Goal: Information Seeking & Learning: Learn about a topic

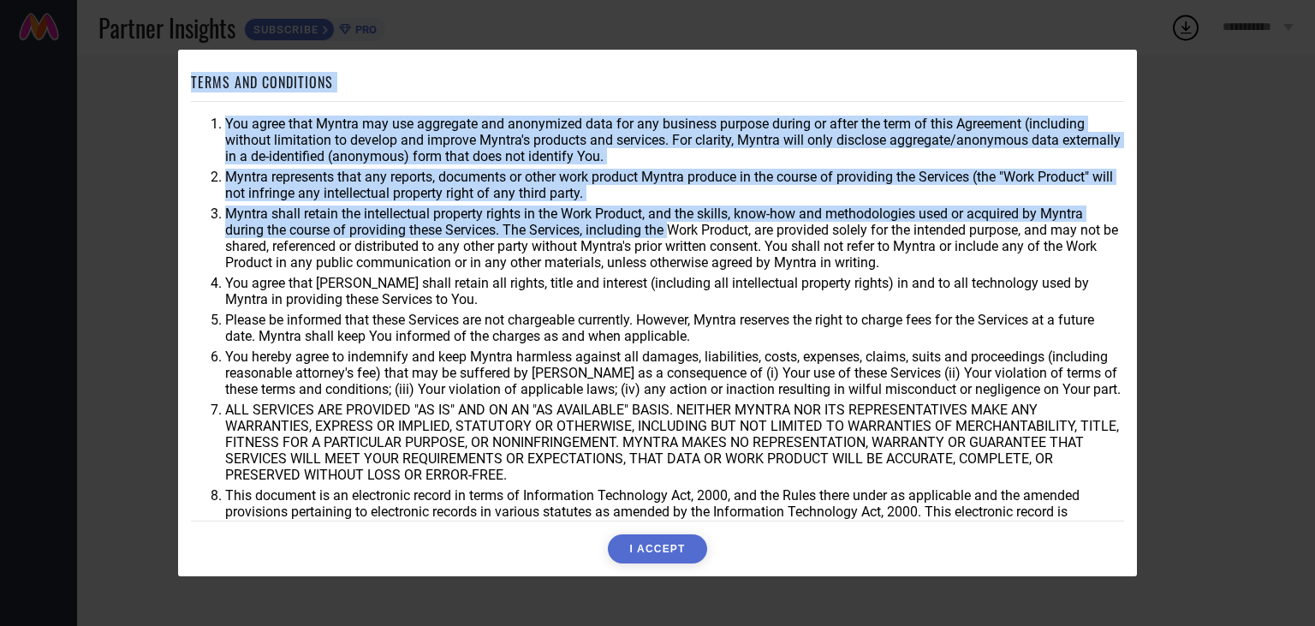
drag, startPoint x: 368, startPoint y: 200, endPoint x: 672, endPoint y: 234, distance: 305.7
click at [672, 234] on ol "You agree that Myntra may use aggregate and anonymized data for any business pu…" at bounding box center [657, 326] width 933 height 420
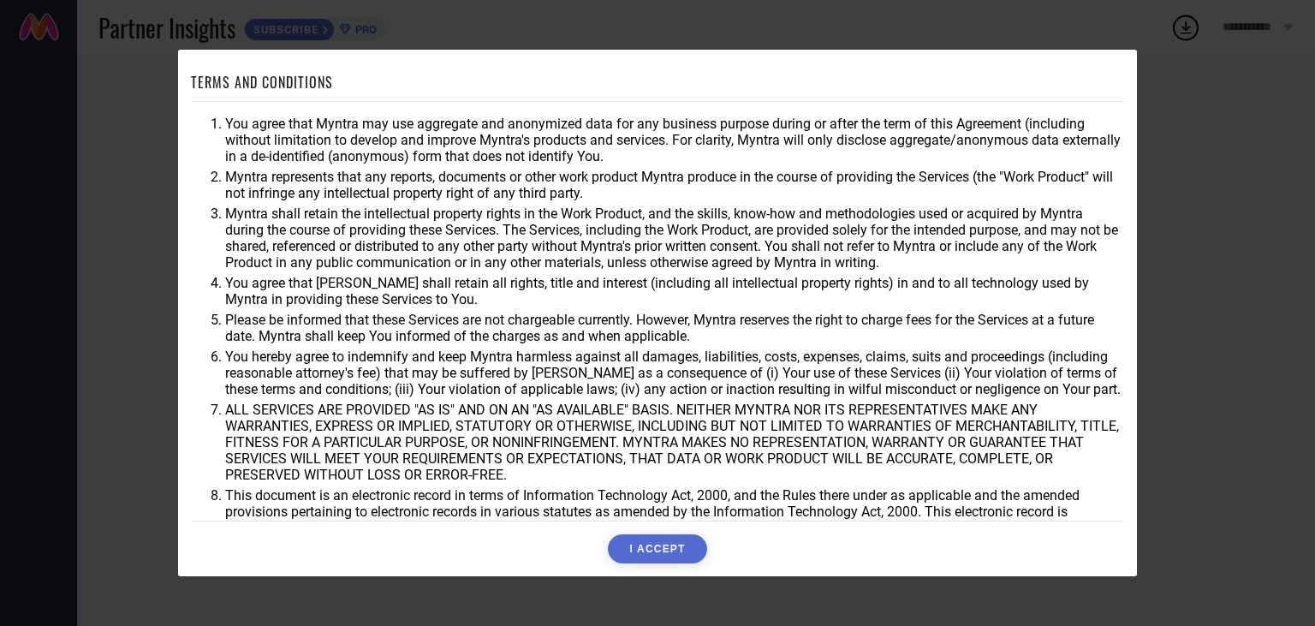
click at [686, 254] on li "Myntra shall retain the intellectual property rights in the Work Product, and t…" at bounding box center [674, 237] width 899 height 65
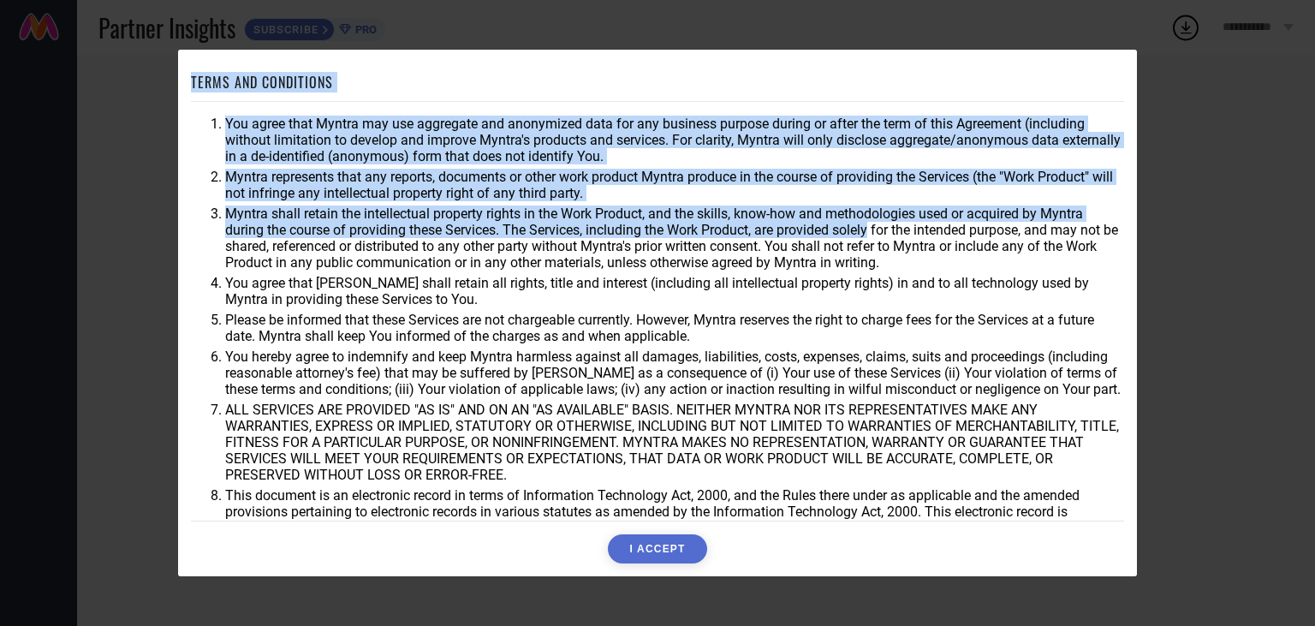
drag, startPoint x: 674, startPoint y: 224, endPoint x: 877, endPoint y: 224, distance: 202.8
click at [875, 224] on li "Myntra shall retain the intellectual property rights in the Work Product, and t…" at bounding box center [674, 237] width 899 height 65
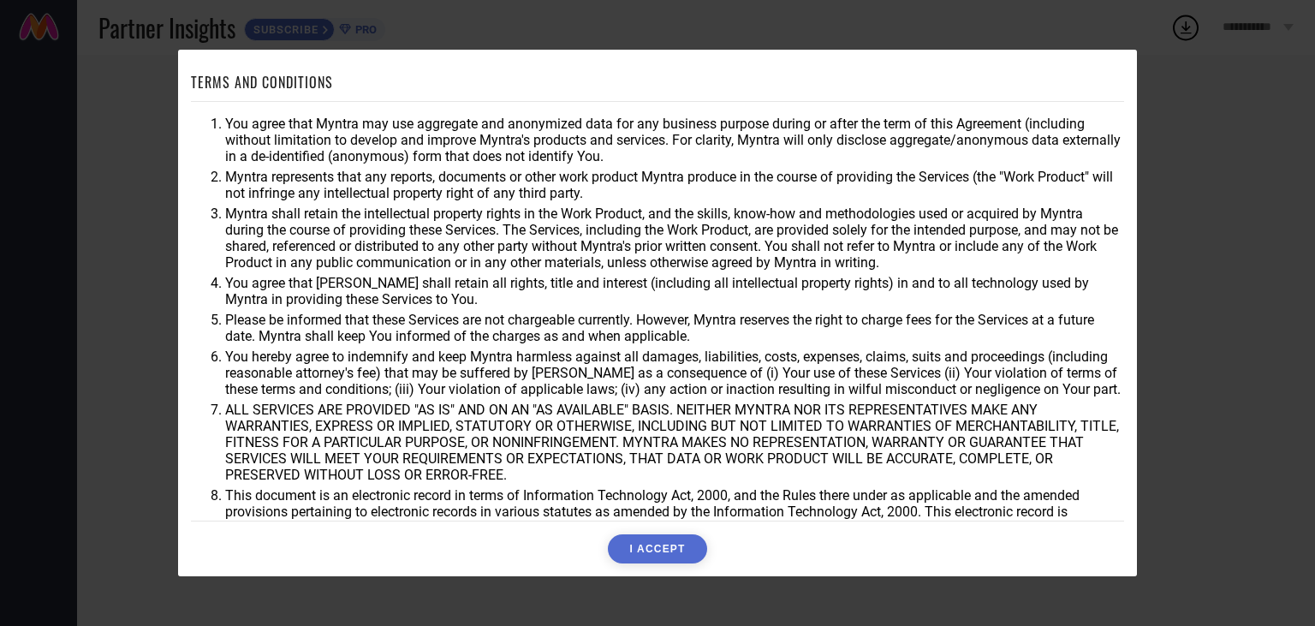
click at [850, 241] on li "Myntra shall retain the intellectual property rights in the Work Product, and t…" at bounding box center [674, 237] width 899 height 65
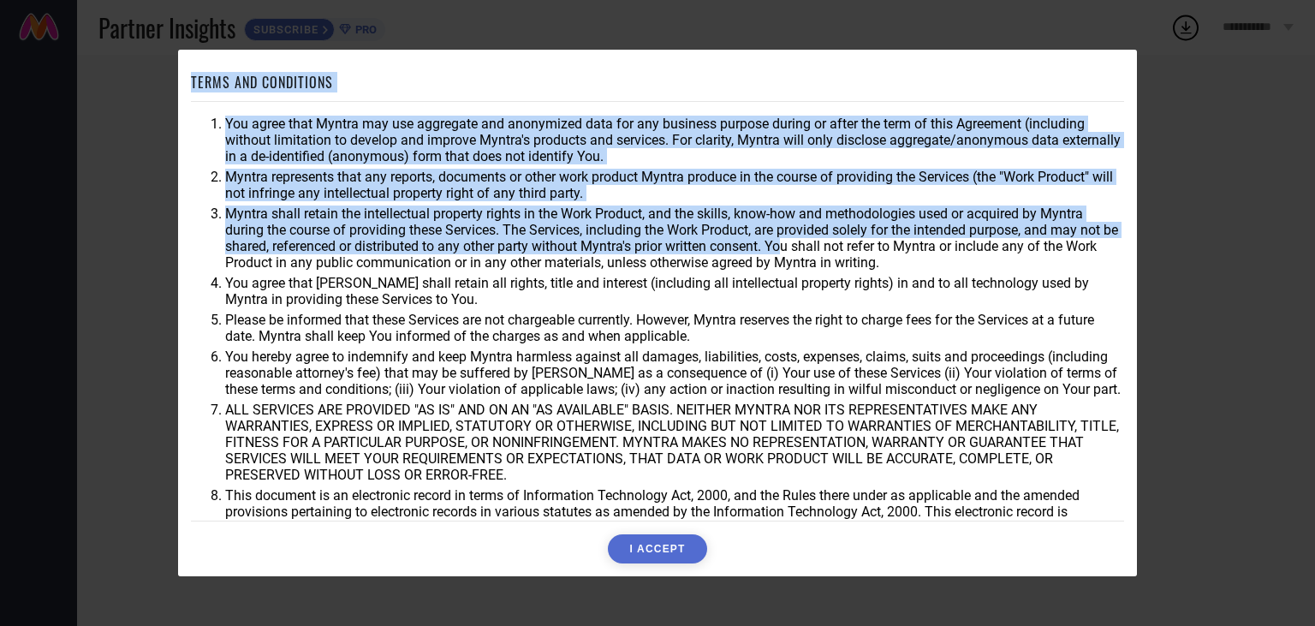
drag, startPoint x: 729, startPoint y: 246, endPoint x: 834, endPoint y: 255, distance: 104.8
click at [812, 253] on li "Myntra shall retain the intellectual property rights in the Work Product, and t…" at bounding box center [674, 237] width 899 height 65
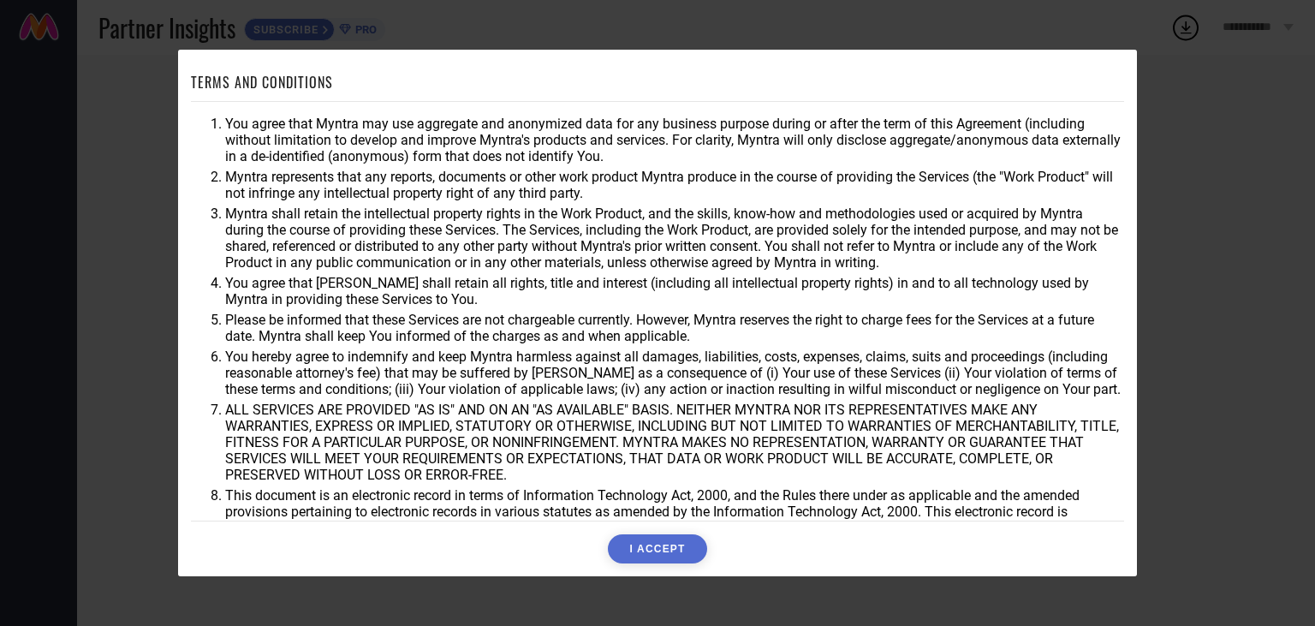
click at [851, 255] on li "Myntra shall retain the intellectual property rights in the Work Product, and t…" at bounding box center [674, 237] width 899 height 65
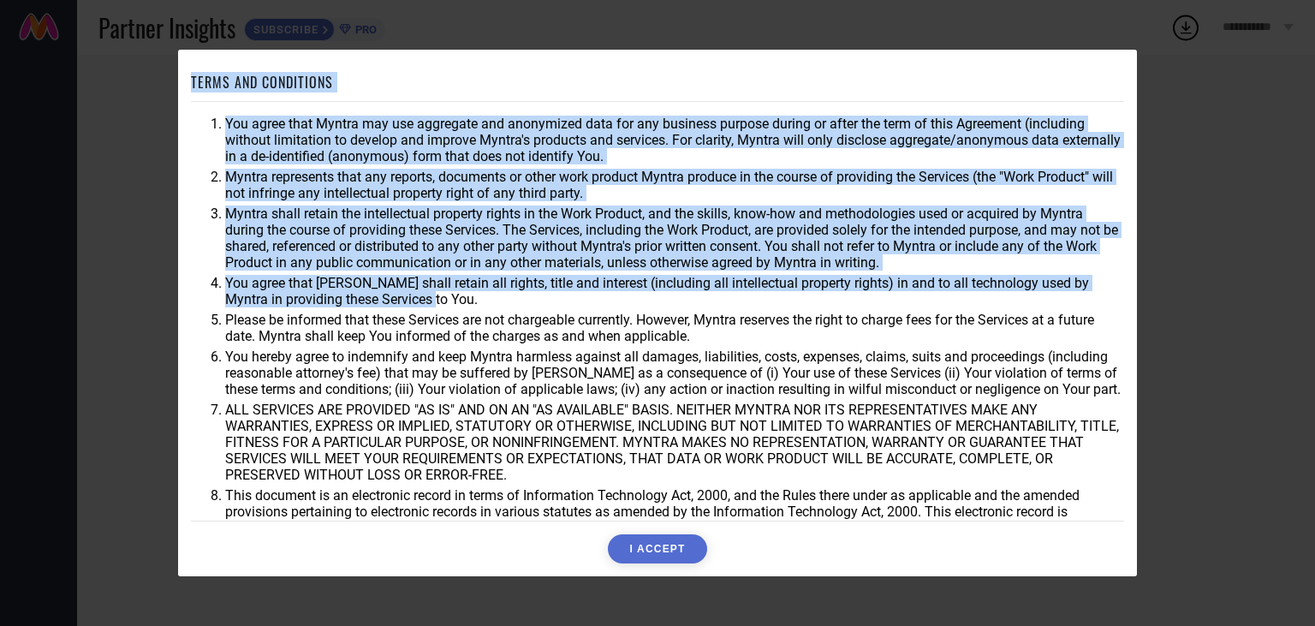
drag, startPoint x: 262, startPoint y: 287, endPoint x: 458, endPoint y: 303, distance: 196.7
click at [458, 303] on li "You agree that [PERSON_NAME] shall retain all rights, title and interest (inclu…" at bounding box center [674, 291] width 899 height 33
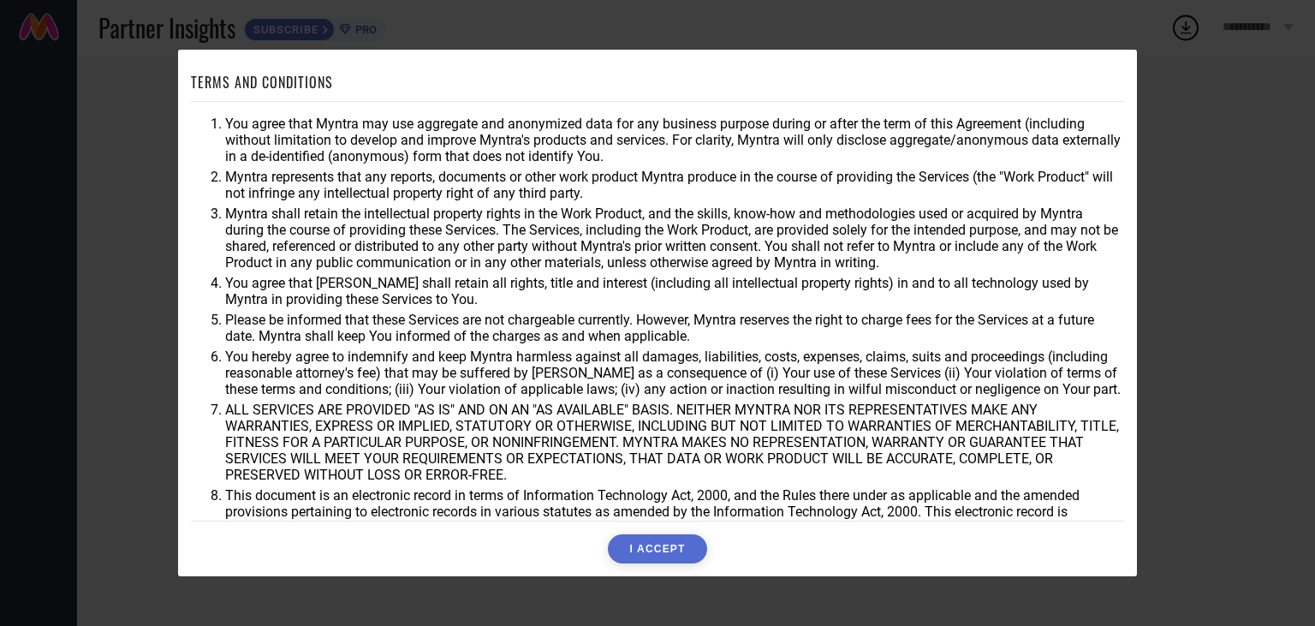
click at [580, 303] on li "You agree that [PERSON_NAME] shall retain all rights, title and interest (inclu…" at bounding box center [674, 291] width 899 height 33
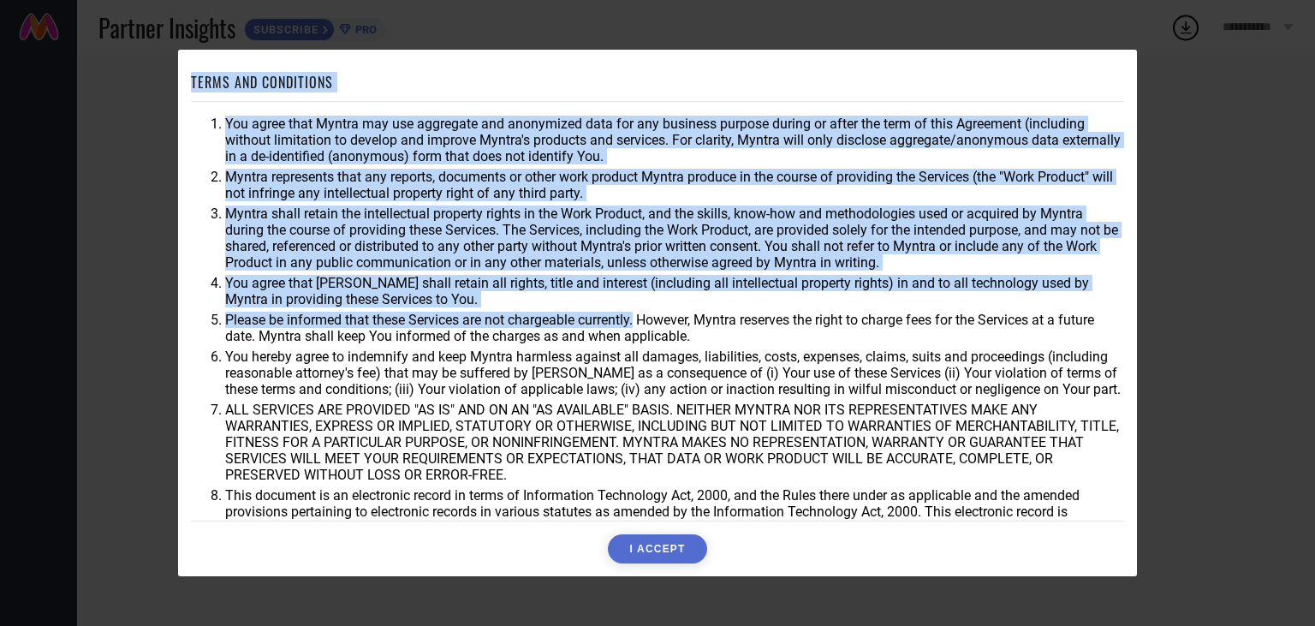
drag, startPoint x: 544, startPoint y: 322, endPoint x: 639, endPoint y: 321, distance: 95.0
click at [639, 321] on li "Please be informed that these Services are not chargeable currently. However, M…" at bounding box center [674, 328] width 899 height 33
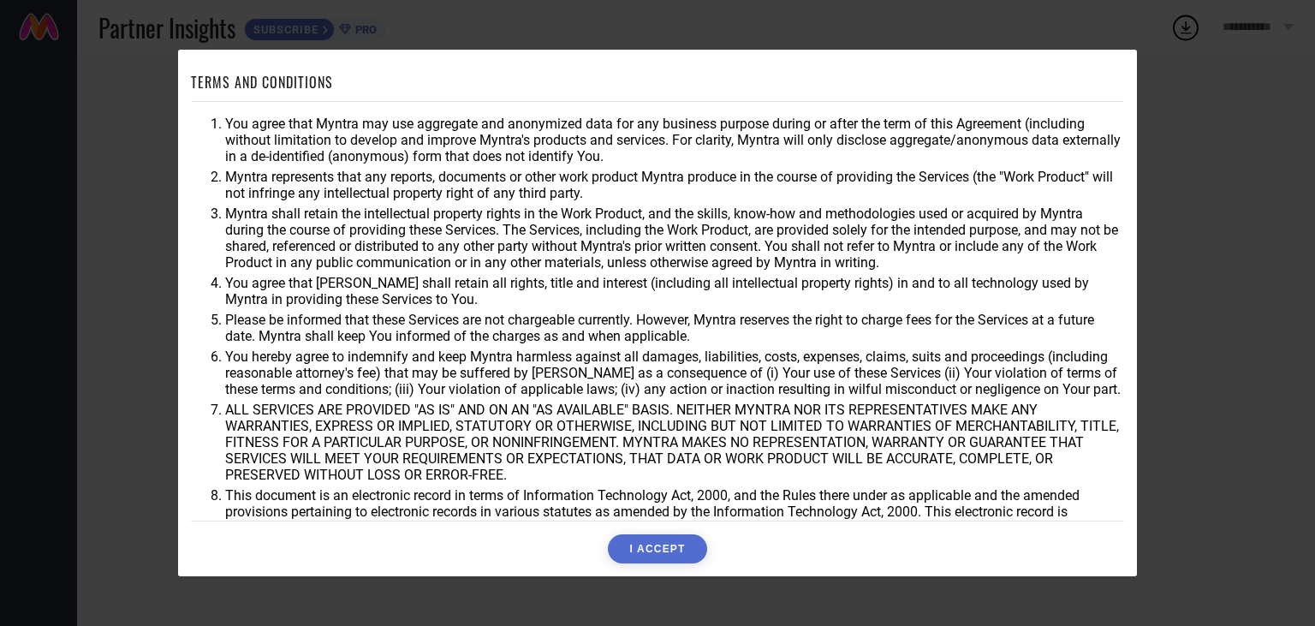
click at [717, 329] on li "Please be informed that these Services are not chargeable currently. However, M…" at bounding box center [674, 328] width 899 height 33
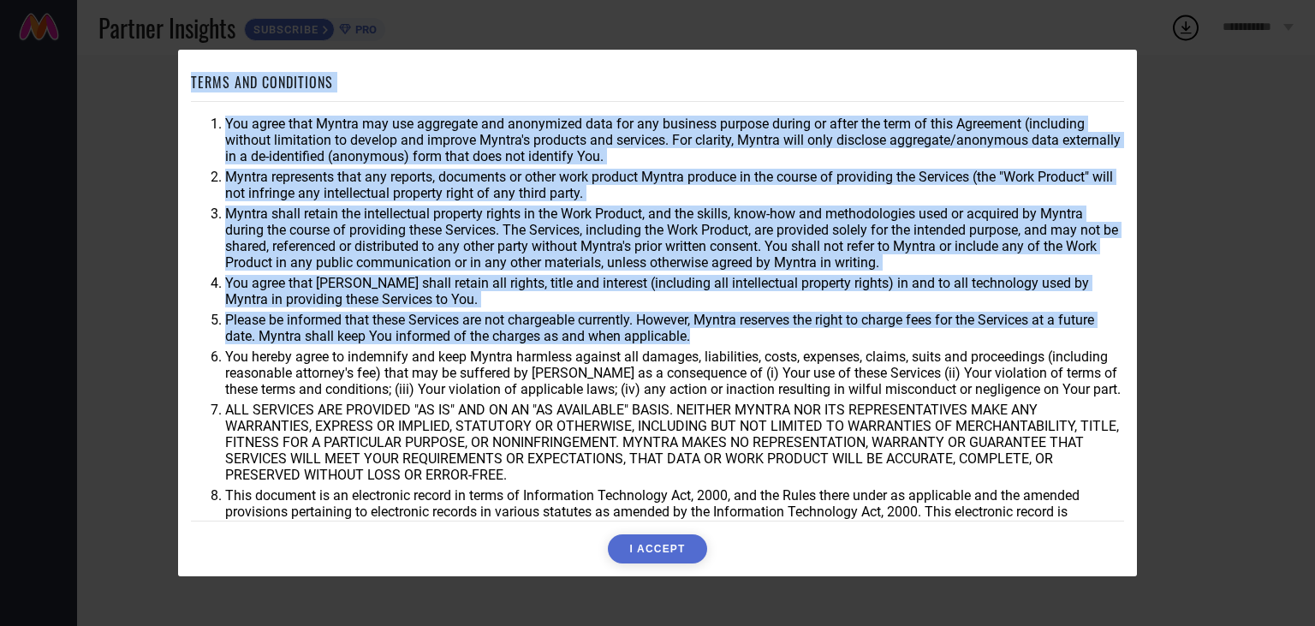
drag, startPoint x: 694, startPoint y: 318, endPoint x: 805, endPoint y: 334, distance: 112.4
click at [805, 334] on li "Please be informed that these Services are not chargeable currently. However, M…" at bounding box center [674, 328] width 899 height 33
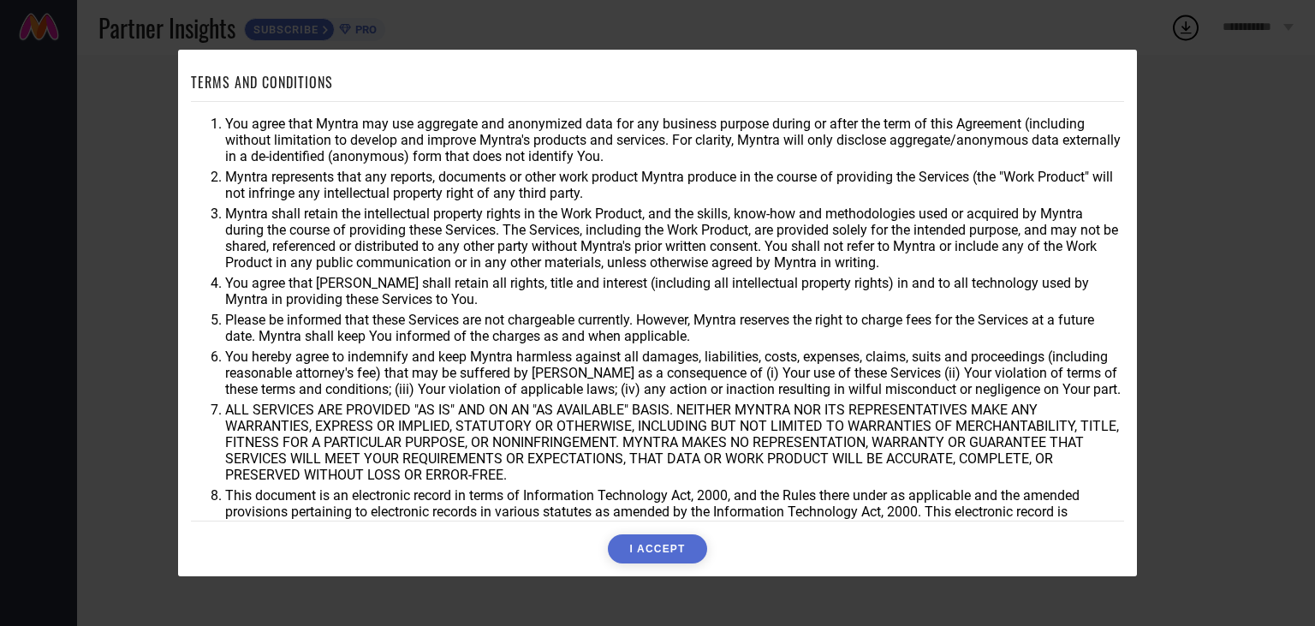
click at [805, 334] on li "Please be informed that these Services are not chargeable currently. However, M…" at bounding box center [674, 328] width 899 height 33
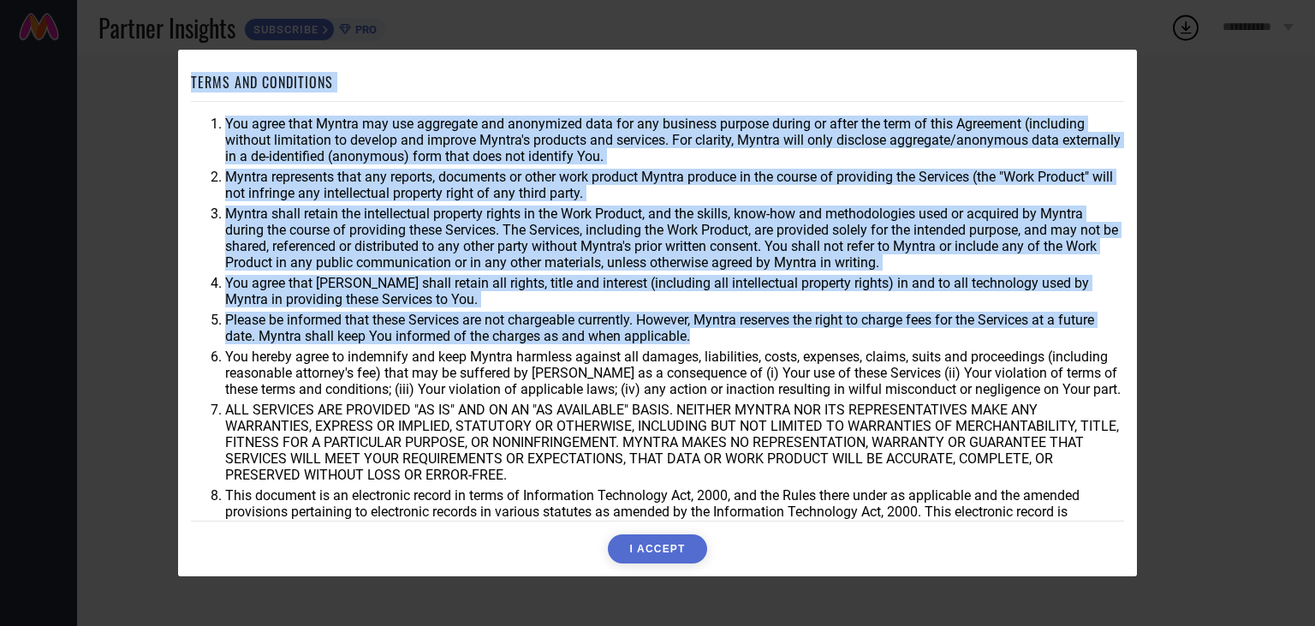
drag, startPoint x: 237, startPoint y: 340, endPoint x: 763, endPoint y: 340, distance: 526.3
click at [736, 340] on li "Please be informed that these Services are not chargeable currently. However, M…" at bounding box center [674, 328] width 899 height 33
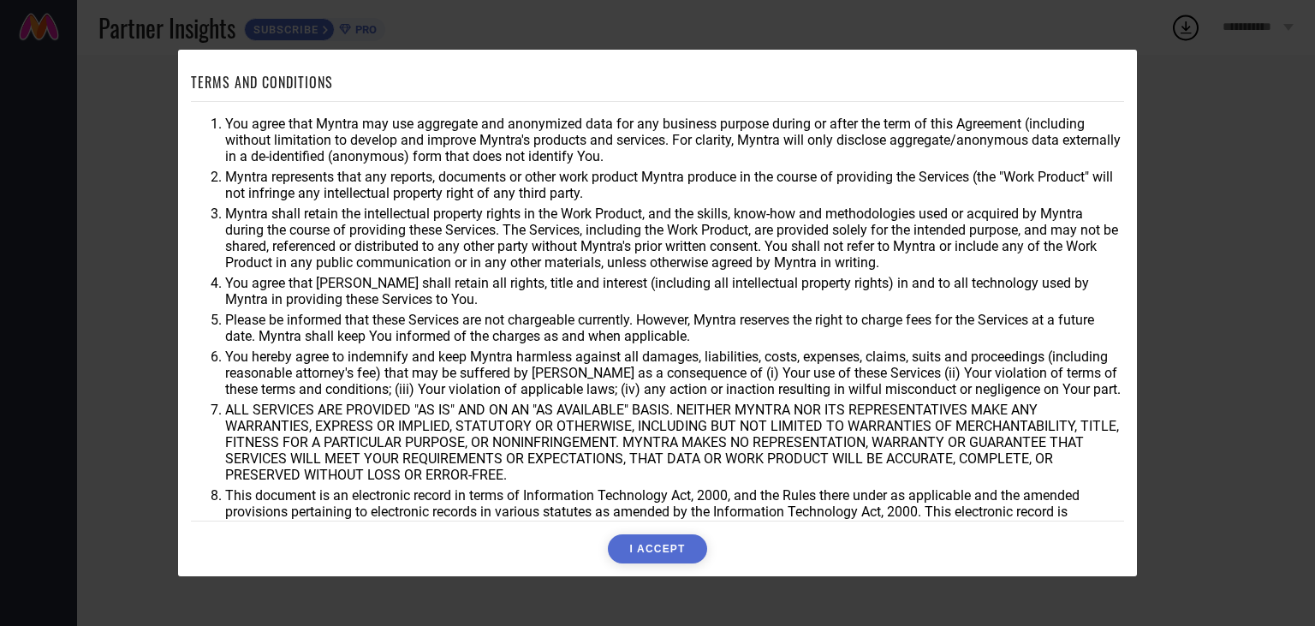
click at [769, 340] on li "Please be informed that these Services are not chargeable currently. However, M…" at bounding box center [674, 328] width 899 height 33
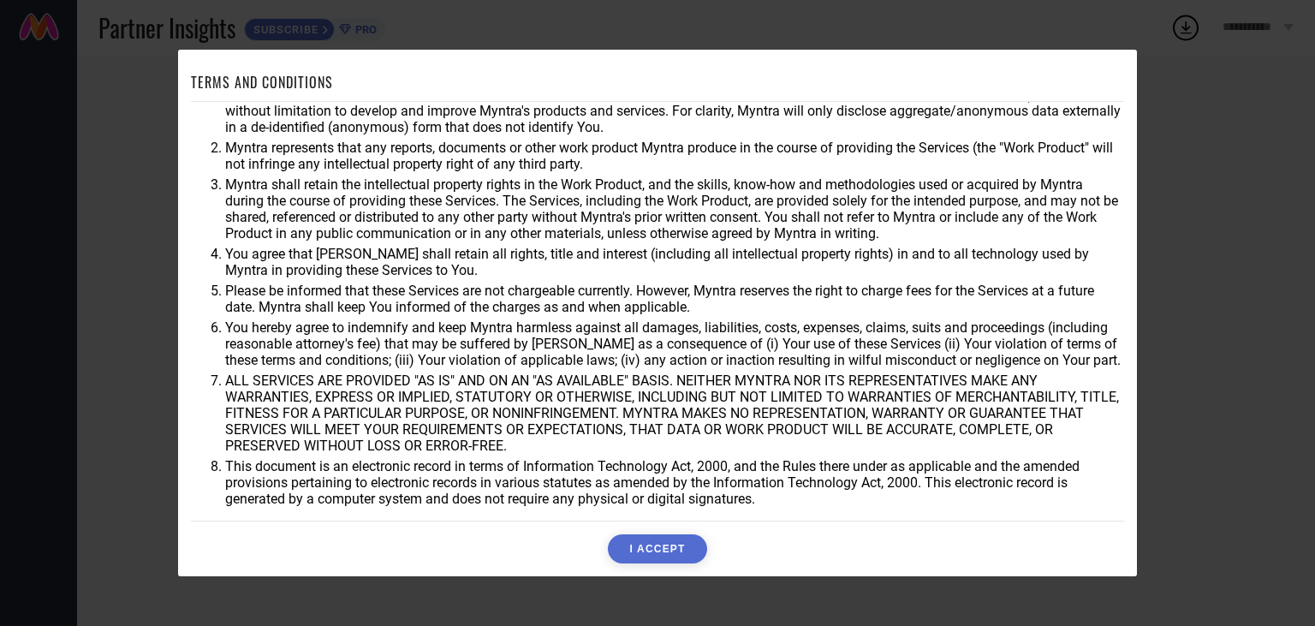
click at [673, 547] on button "I ACCEPT" at bounding box center [657, 548] width 98 height 29
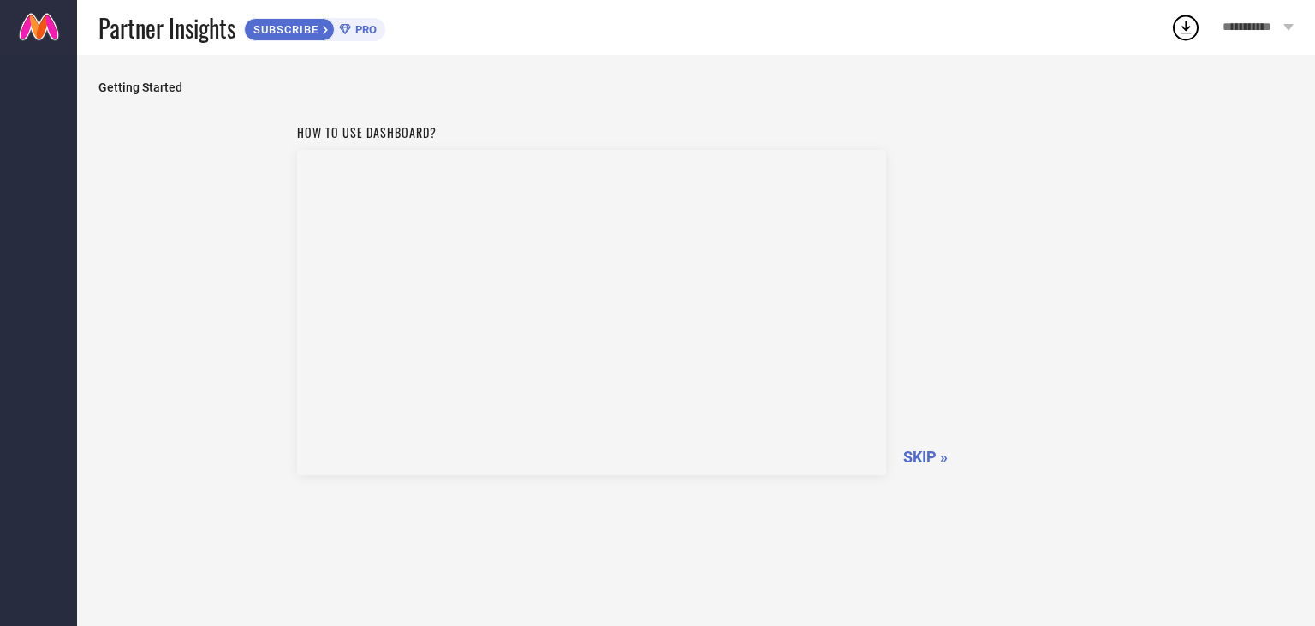
click at [920, 457] on span "SKIP »" at bounding box center [925, 457] width 45 height 18
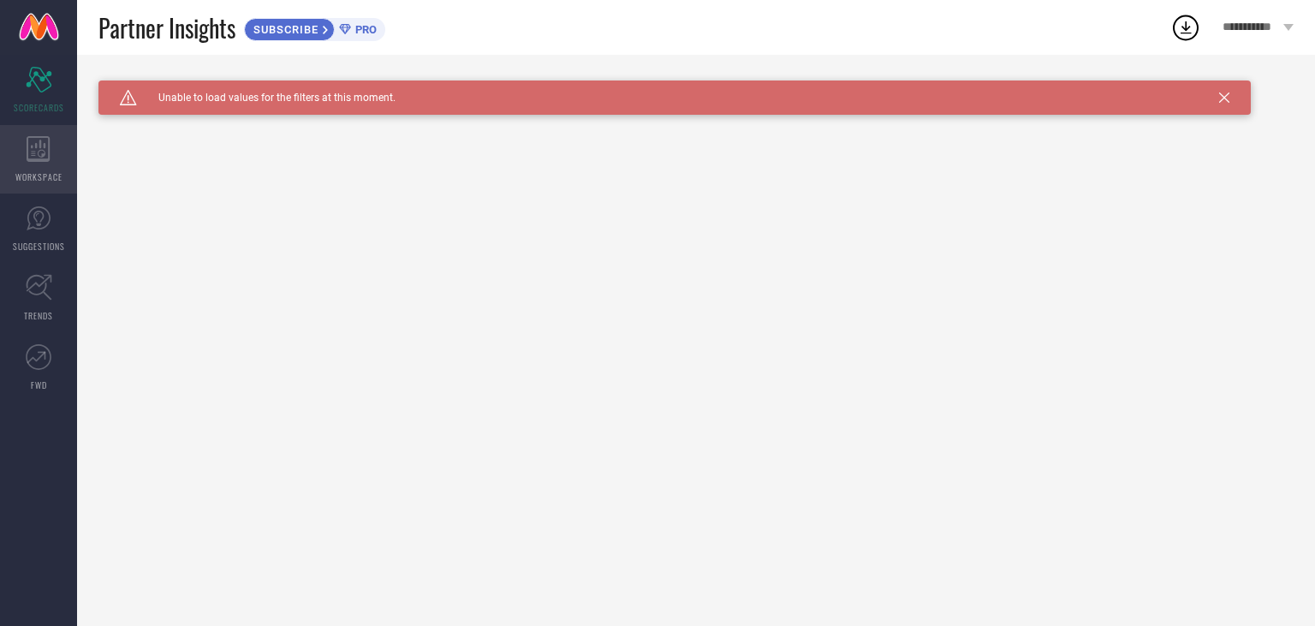
click at [52, 175] on span "WORKSPACE" at bounding box center [38, 176] width 47 height 13
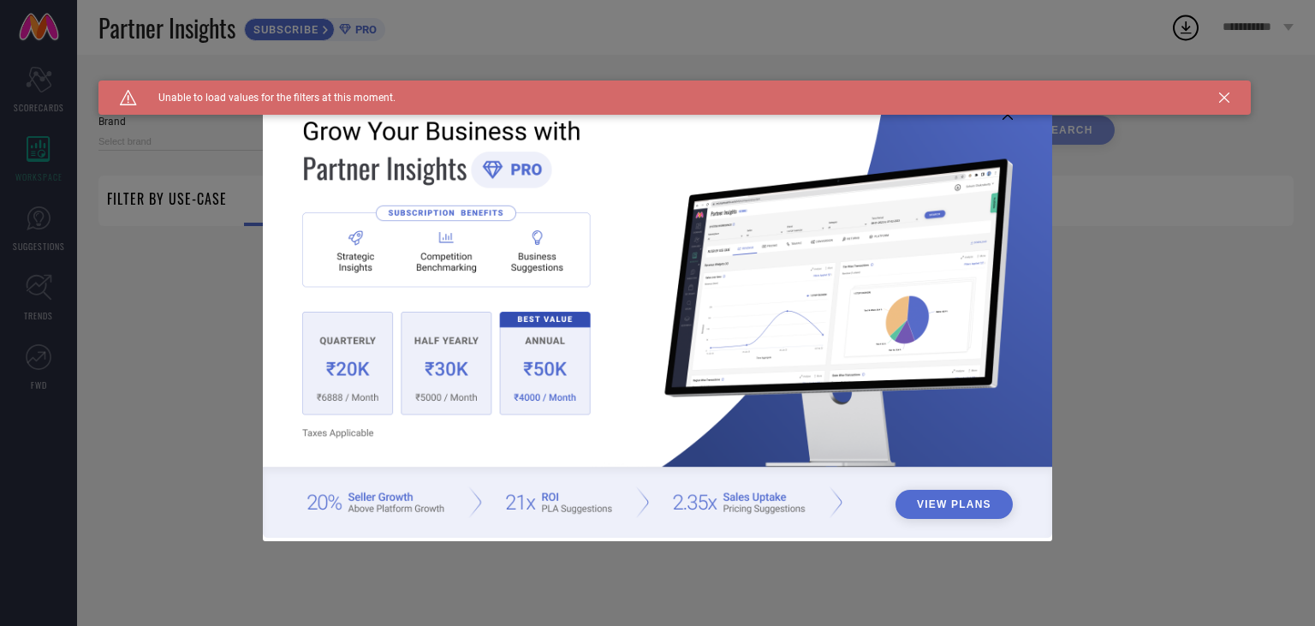
type input "1 STOP FASHION"
type input "All"
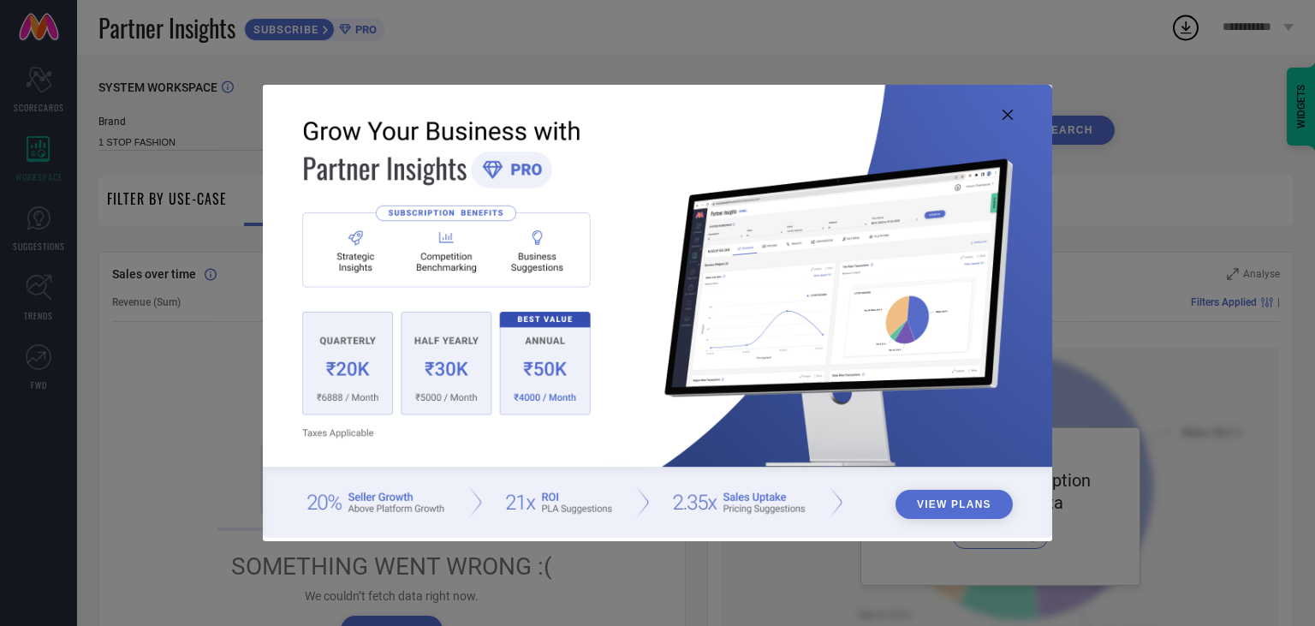
click at [1006, 115] on icon at bounding box center [1007, 115] width 10 height 10
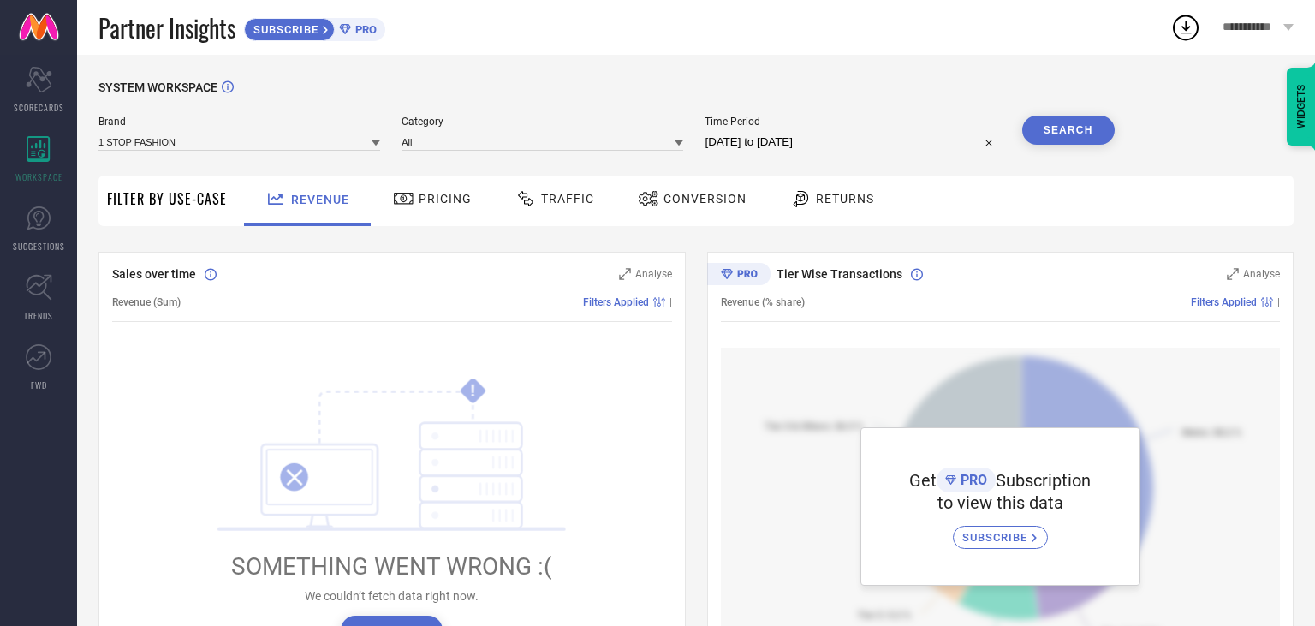
click at [434, 202] on span "Pricing" at bounding box center [445, 199] width 53 height 14
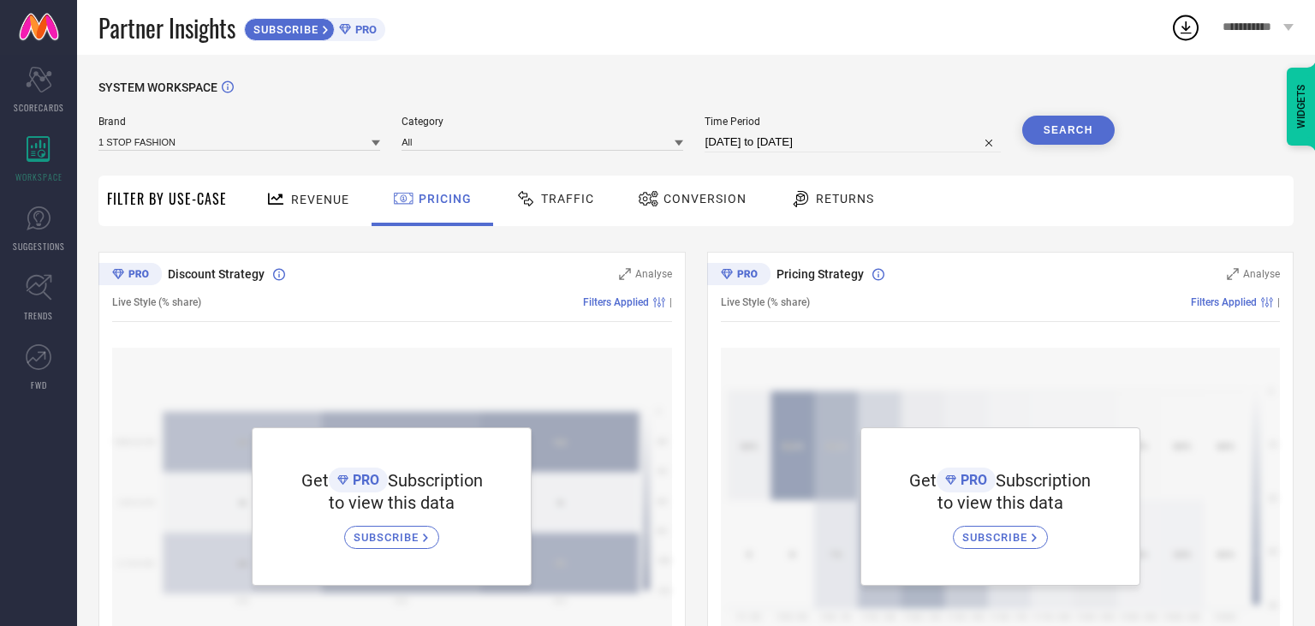
click at [573, 201] on span "Traffic" at bounding box center [567, 199] width 53 height 14
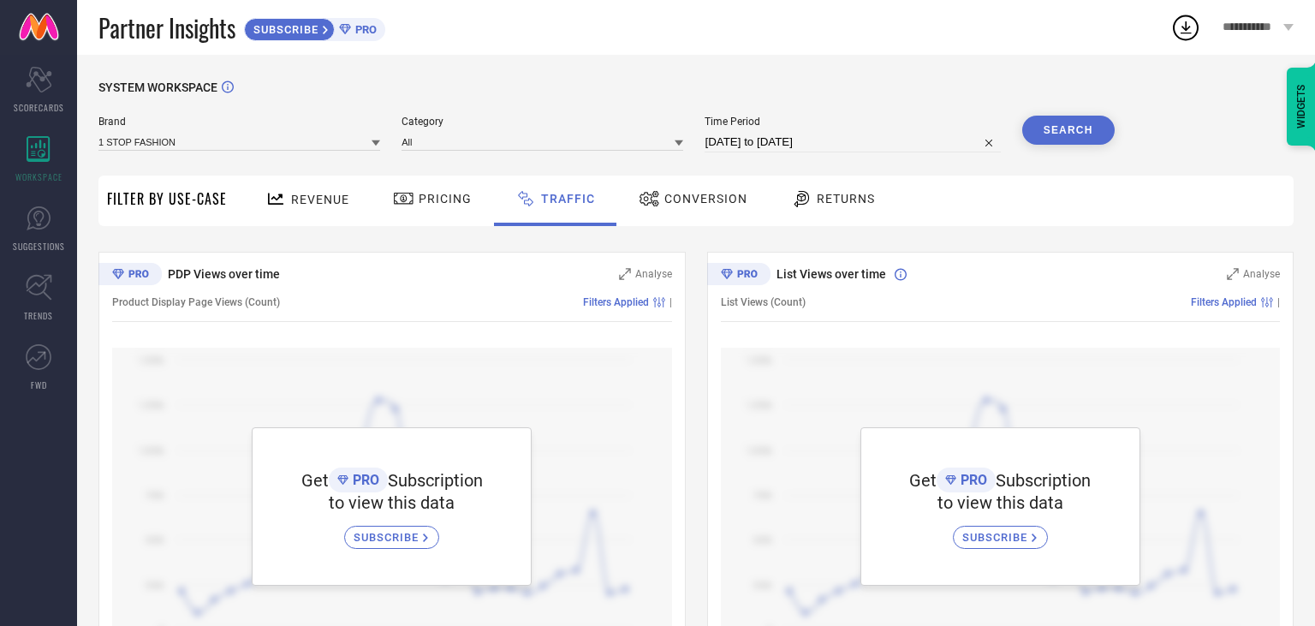
click at [686, 192] on div "Conversion" at bounding box center [692, 198] width 117 height 29
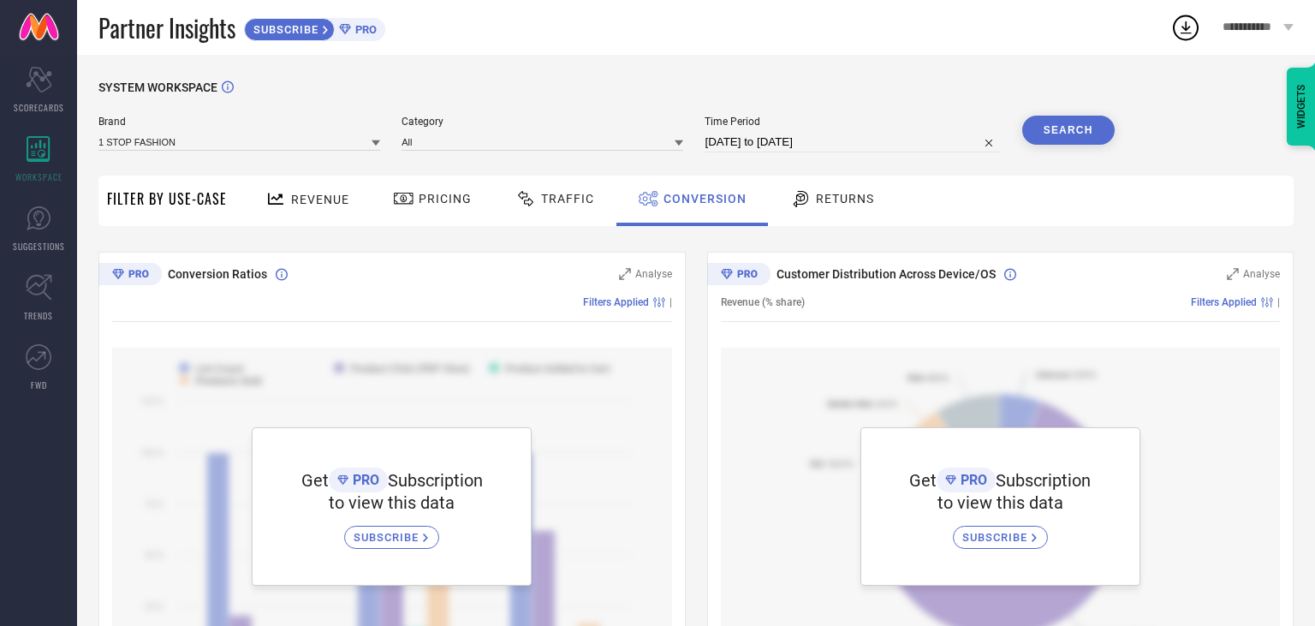
click at [846, 205] on span "Returns" at bounding box center [845, 199] width 58 height 14
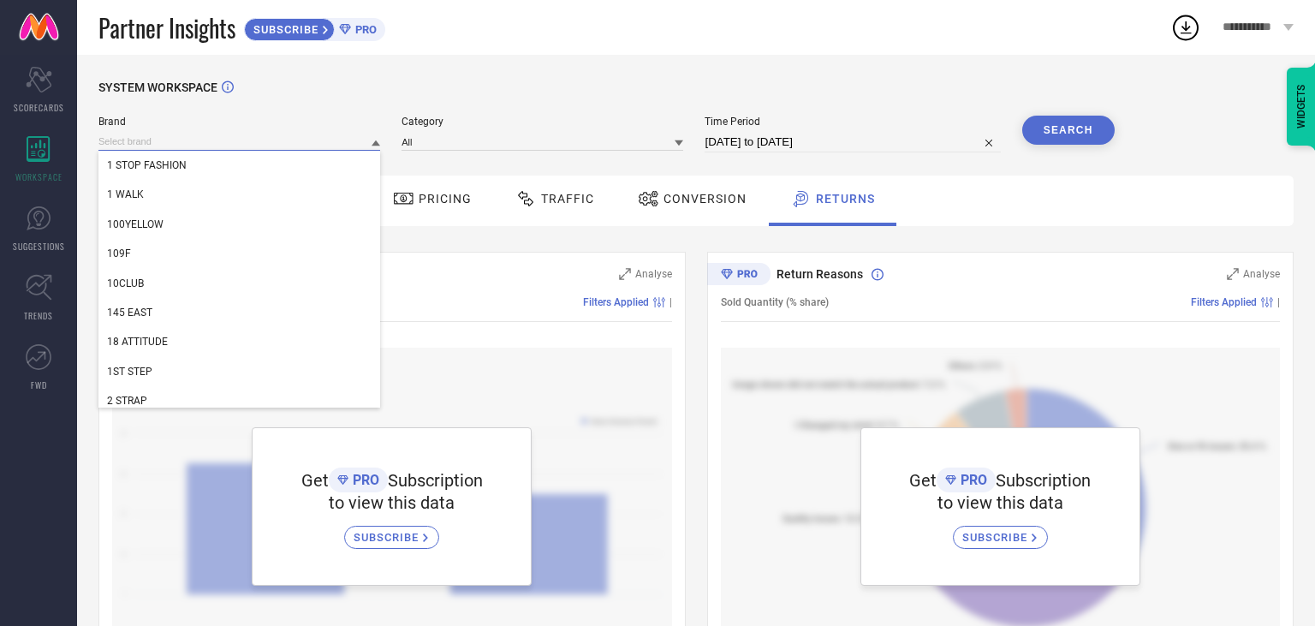
click at [262, 148] on input at bounding box center [239, 142] width 282 height 18
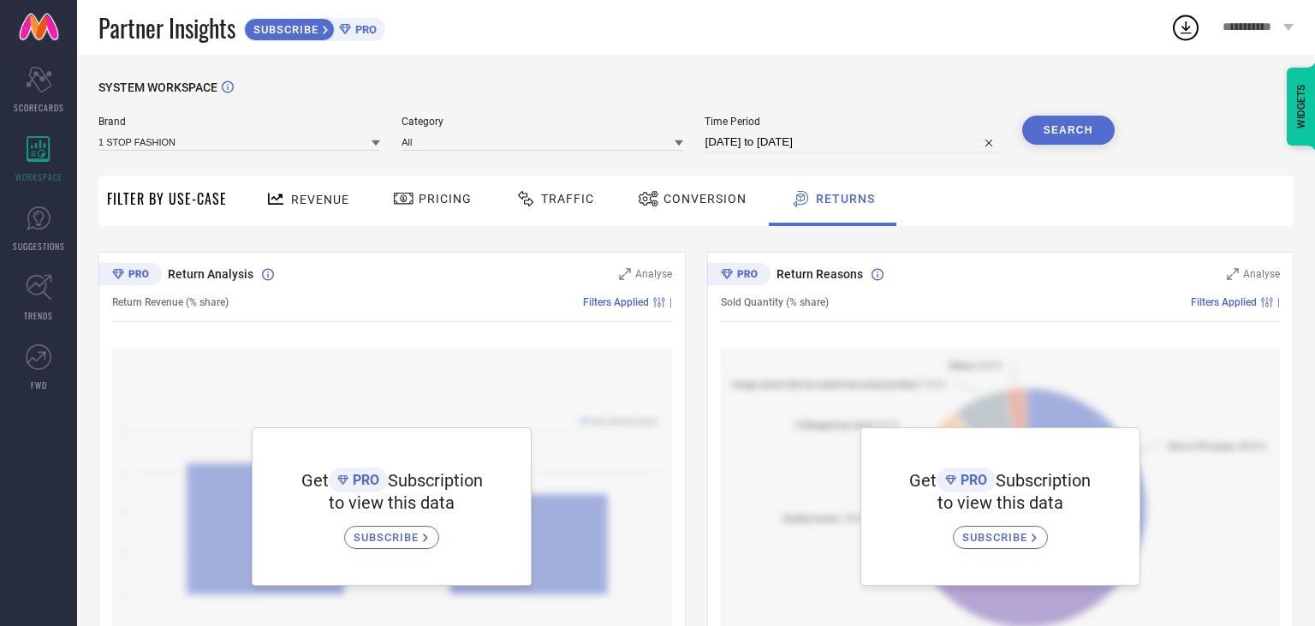
click at [169, 214] on div "Filter By Use-Case" at bounding box center [167, 200] width 120 height 50
click at [317, 202] on span "Revenue" at bounding box center [320, 200] width 58 height 14
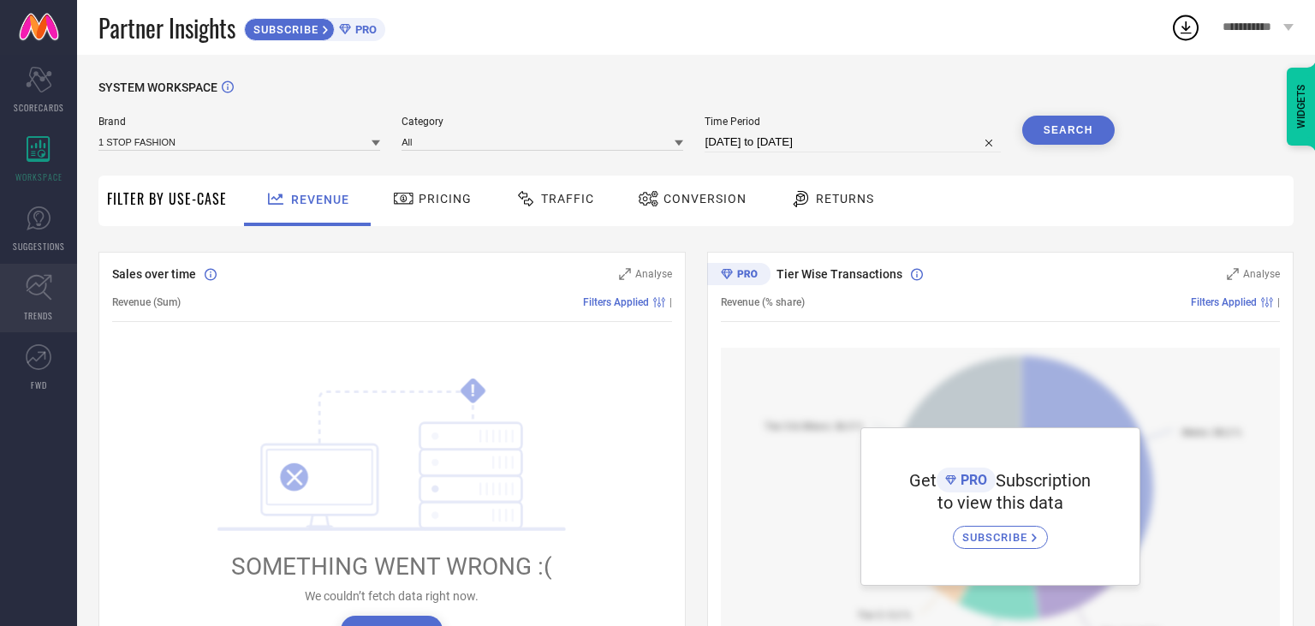
click at [43, 296] on icon at bounding box center [39, 287] width 27 height 27
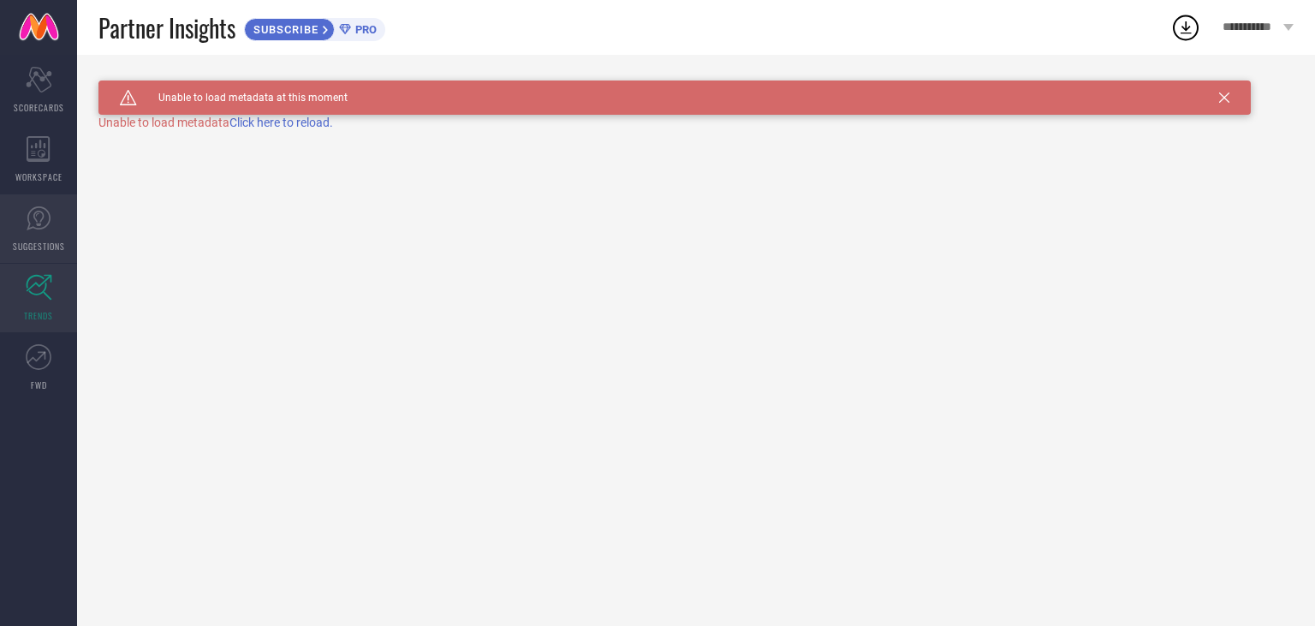
click at [35, 233] on link "SUGGESTIONS" at bounding box center [38, 228] width 77 height 68
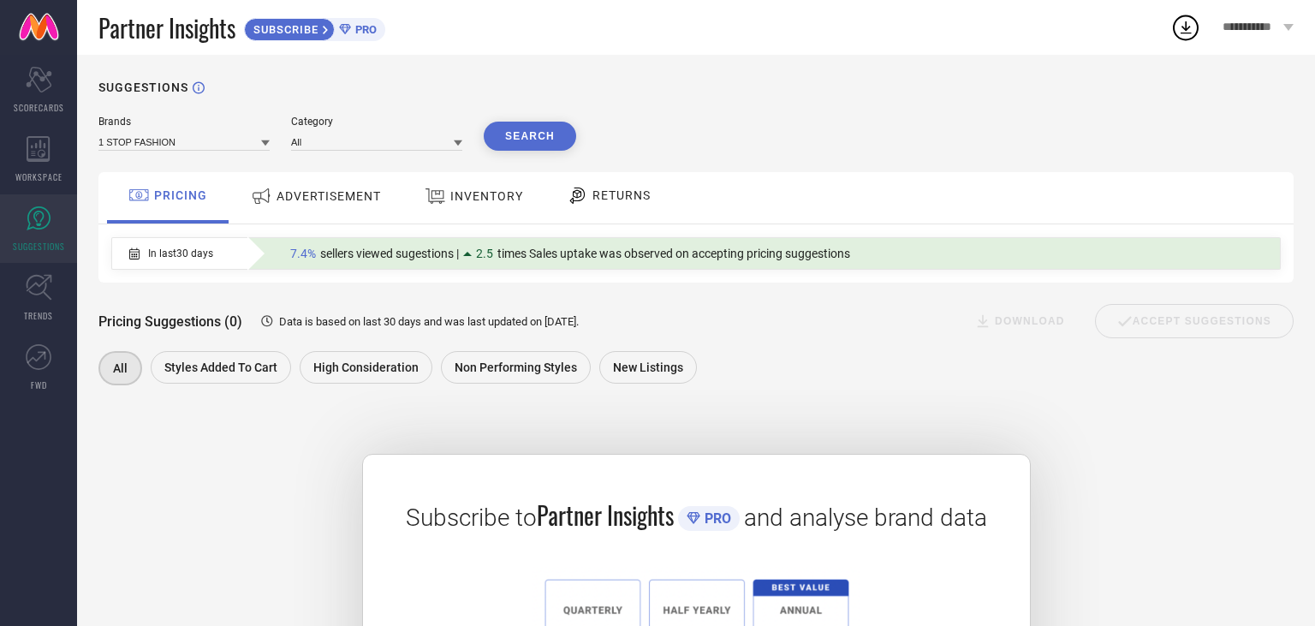
click at [303, 208] on div "ADVERTISEMENT" at bounding box center [315, 196] width 139 height 31
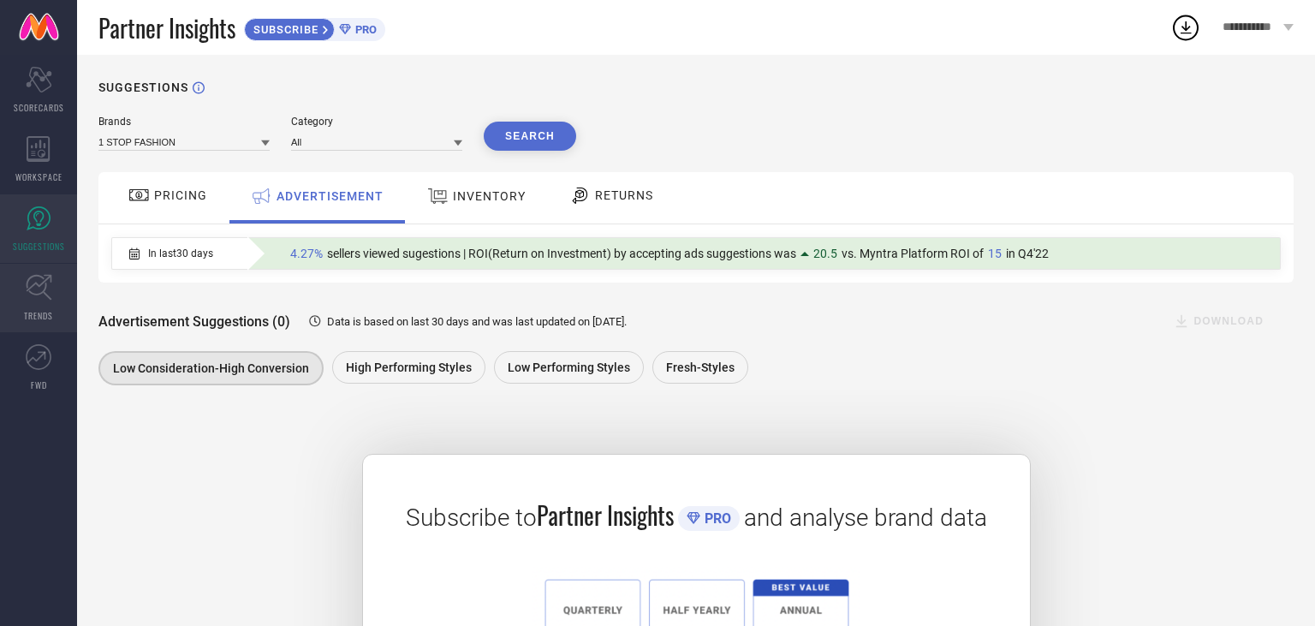
click at [40, 309] on link "TRENDS" at bounding box center [38, 298] width 77 height 68
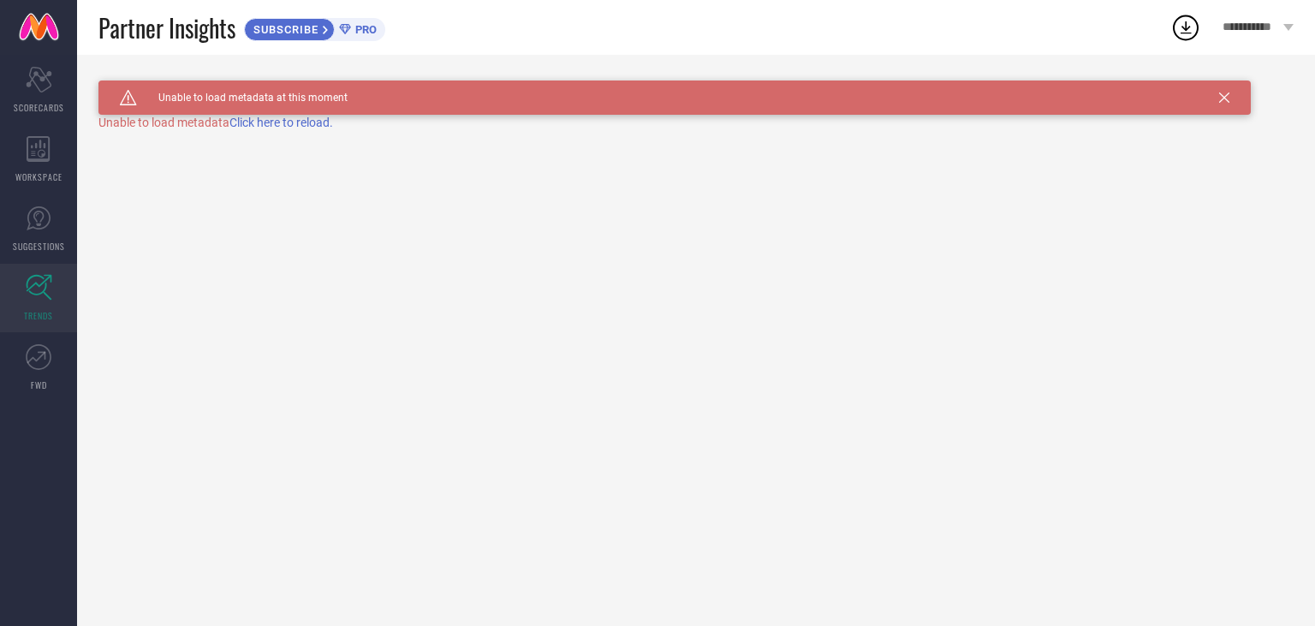
click at [46, 296] on icon at bounding box center [39, 287] width 27 height 27
click at [330, 114] on div "Caution Created with Sketch. Unable to load metadata at this moment" at bounding box center [674, 97] width 1152 height 34
click at [317, 122] on span "Click here to reload." at bounding box center [281, 123] width 104 height 14
click at [1184, 27] on icon at bounding box center [1185, 27] width 31 height 31
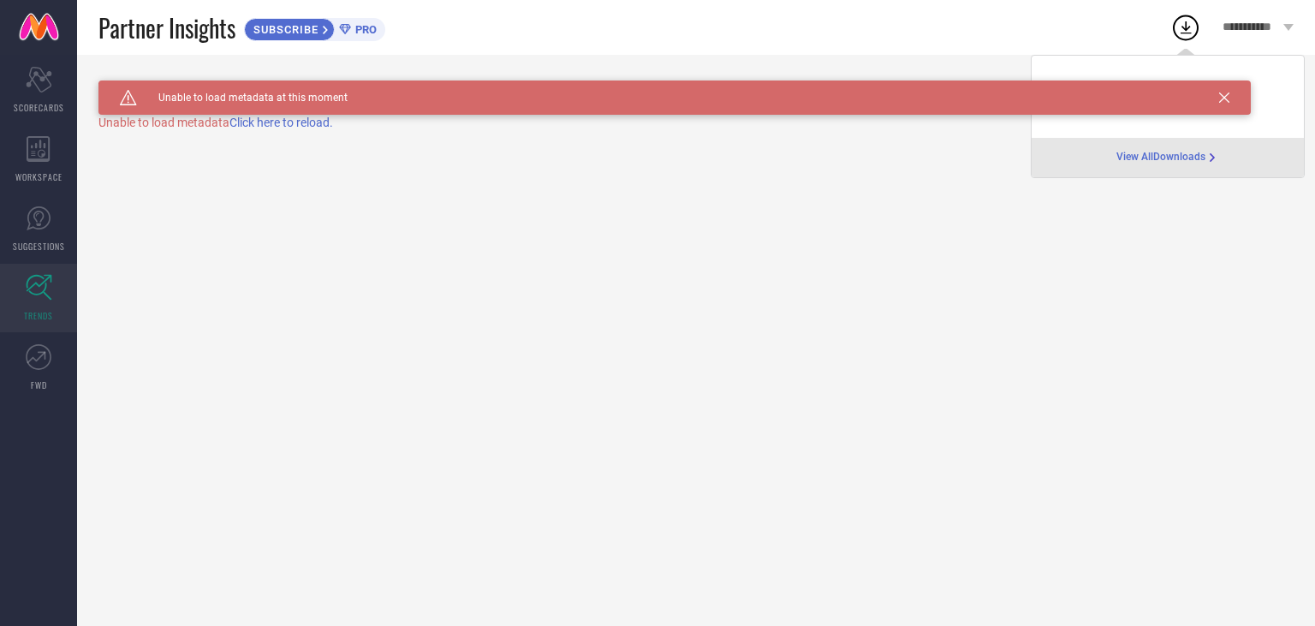
click at [1220, 98] on icon at bounding box center [1224, 97] width 10 height 10
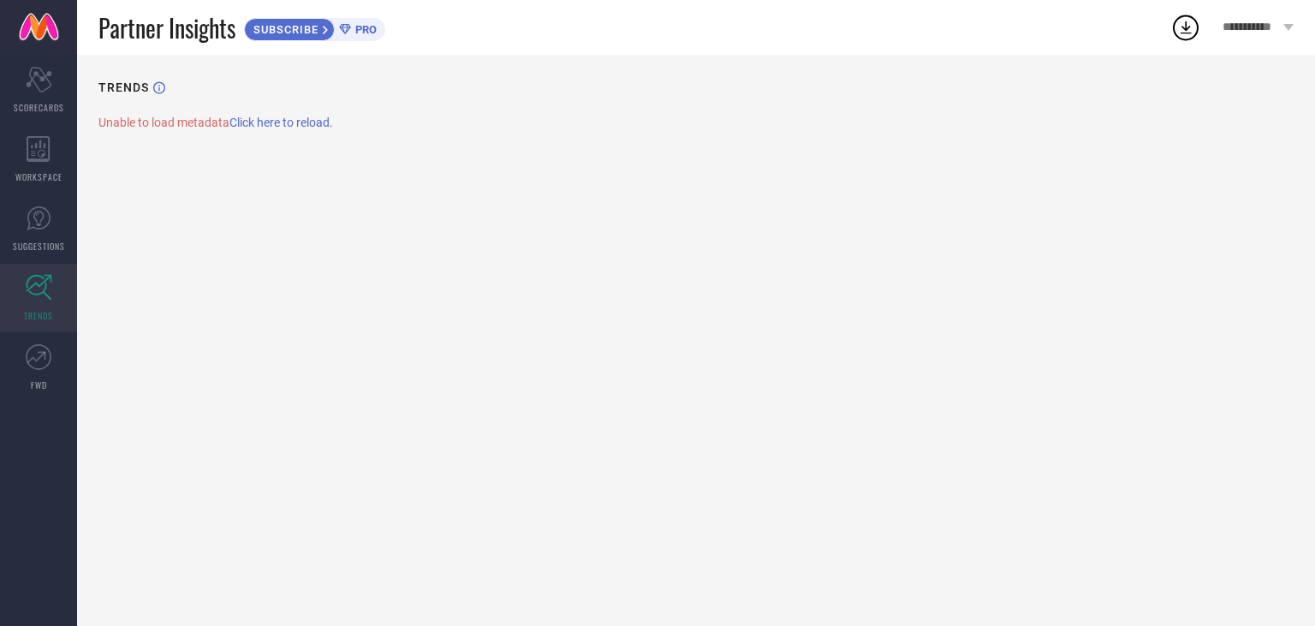
click at [1184, 36] on icon at bounding box center [1185, 27] width 31 height 31
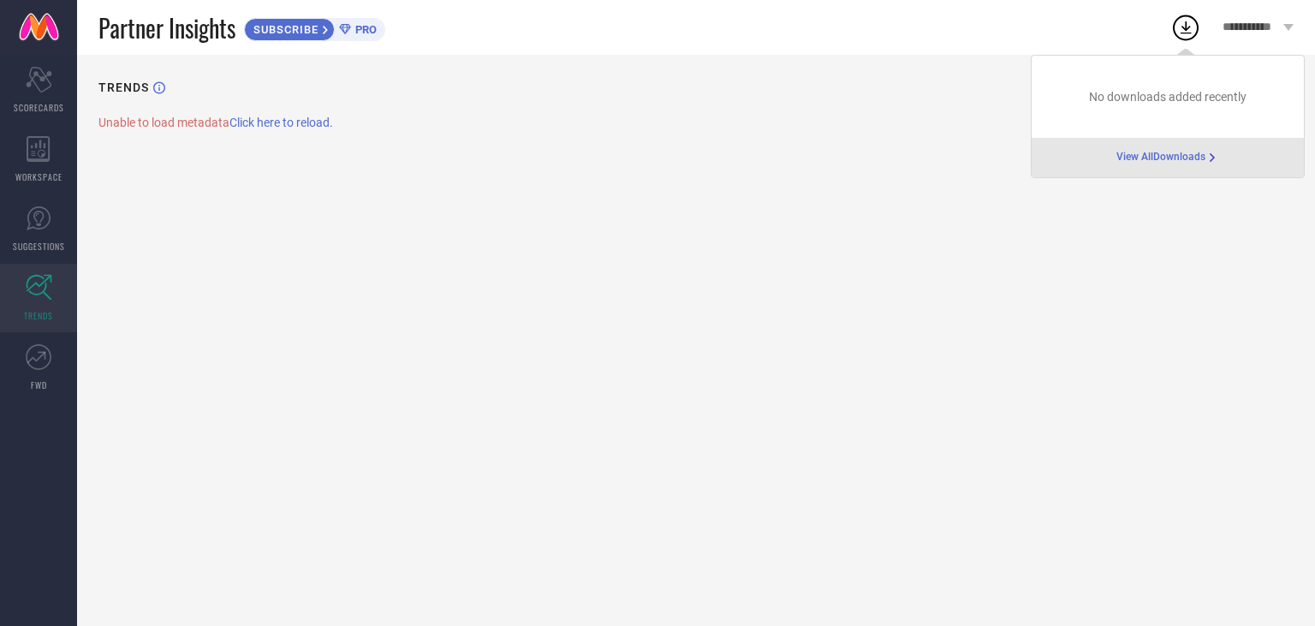
click at [1160, 221] on div "TRENDS Unable to load metadata Click here to reload." at bounding box center [696, 340] width 1238 height 571
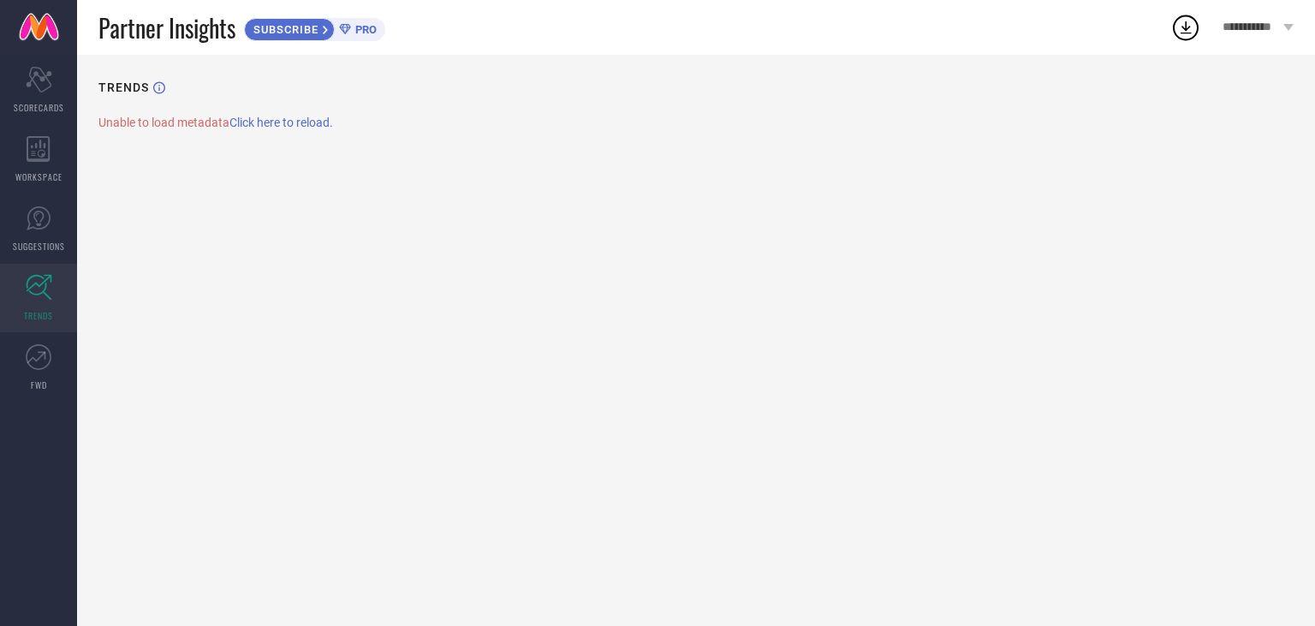
click at [1281, 24] on div "**********" at bounding box center [1258, 27] width 114 height 55
click at [936, 301] on div "TRENDS Unable to load metadata Click here to reload." at bounding box center [696, 340] width 1238 height 571
click at [36, 363] on icon at bounding box center [39, 357] width 26 height 26
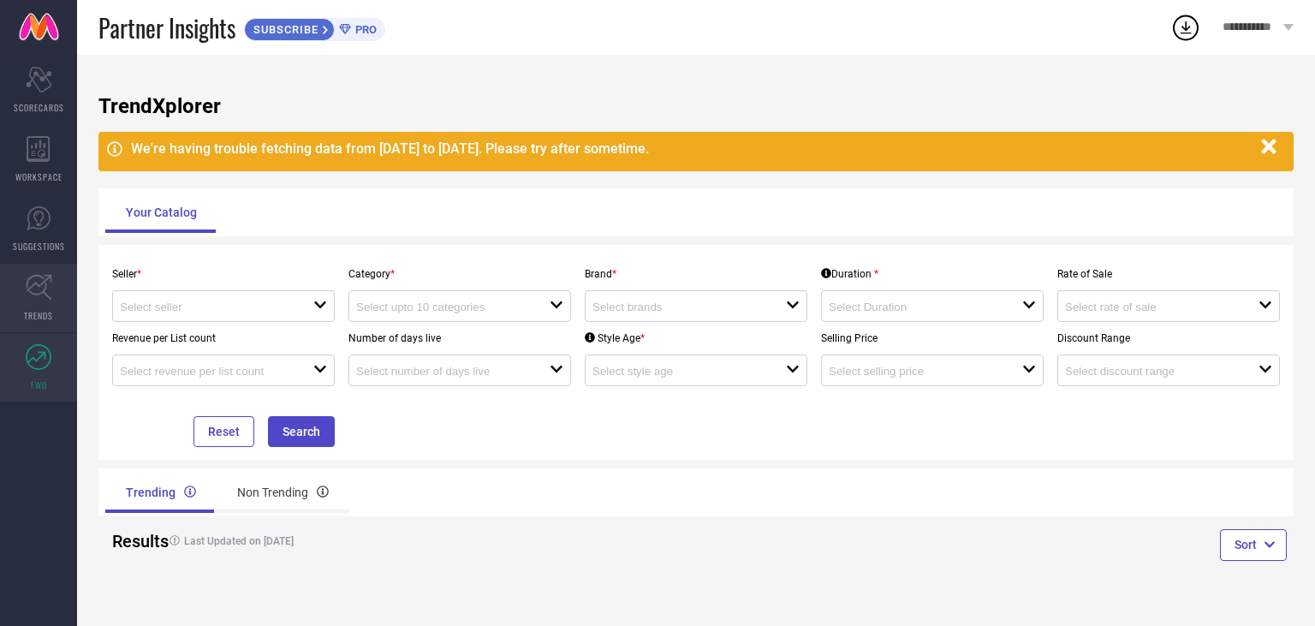
click at [34, 304] on link "TRENDS" at bounding box center [38, 298] width 77 height 68
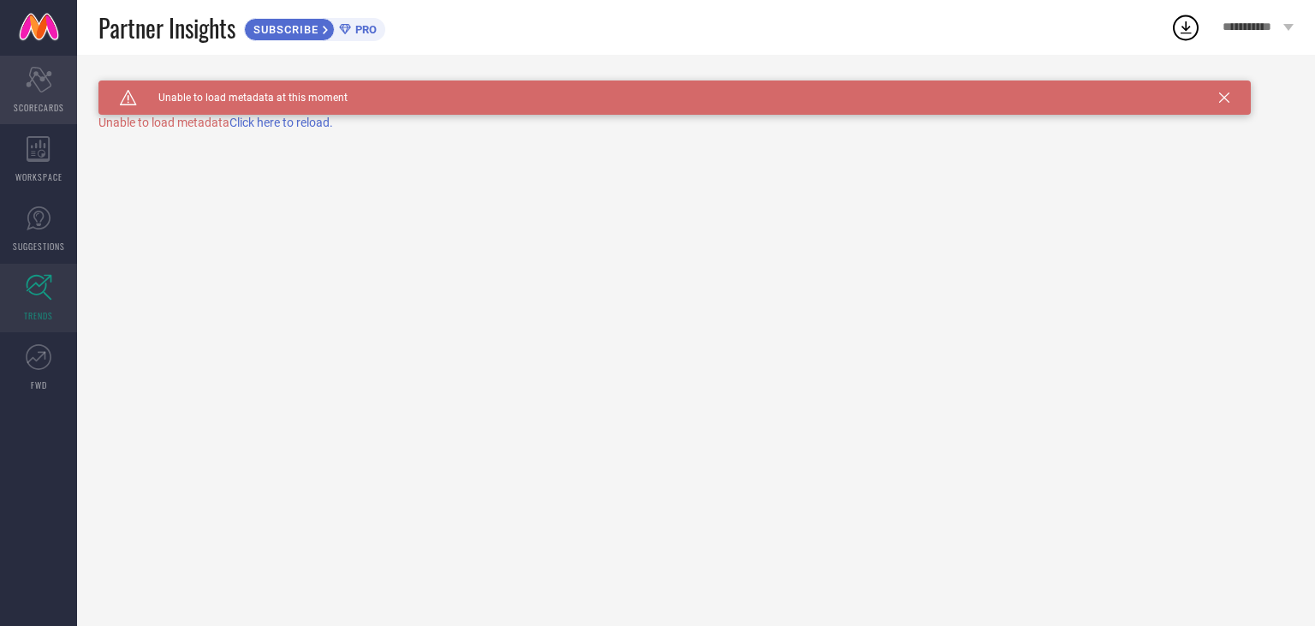
click at [37, 83] on icon "Scorecard" at bounding box center [39, 80] width 27 height 26
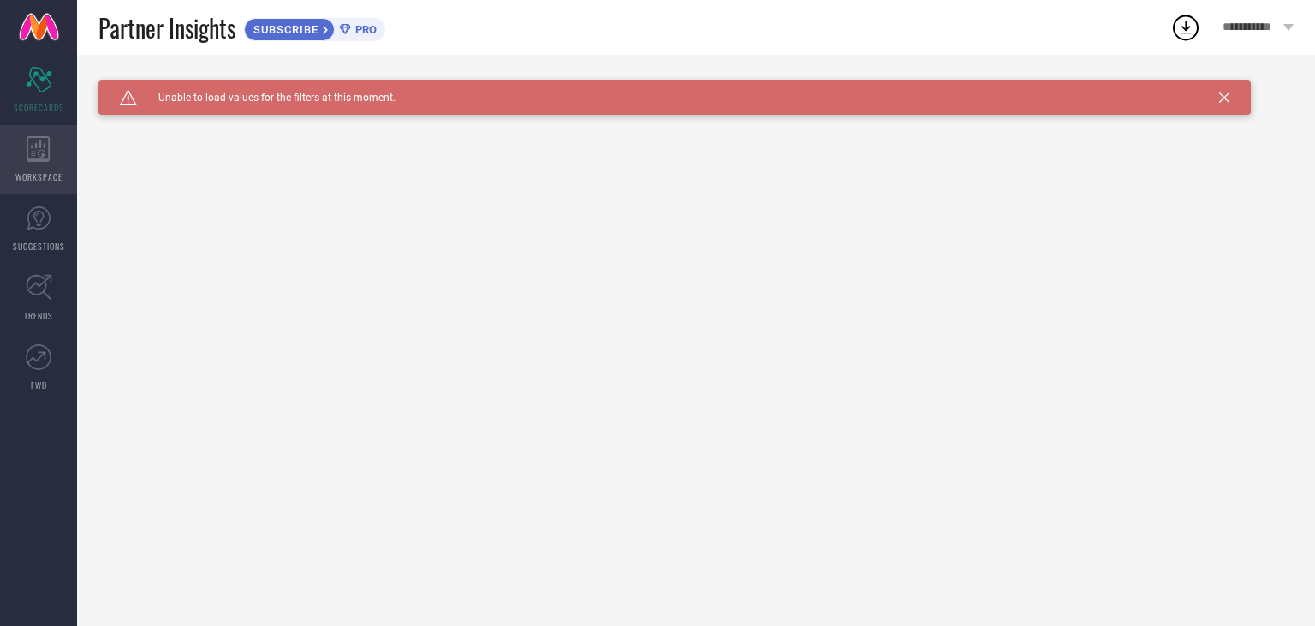
click at [53, 140] on div "WORKSPACE" at bounding box center [38, 159] width 77 height 68
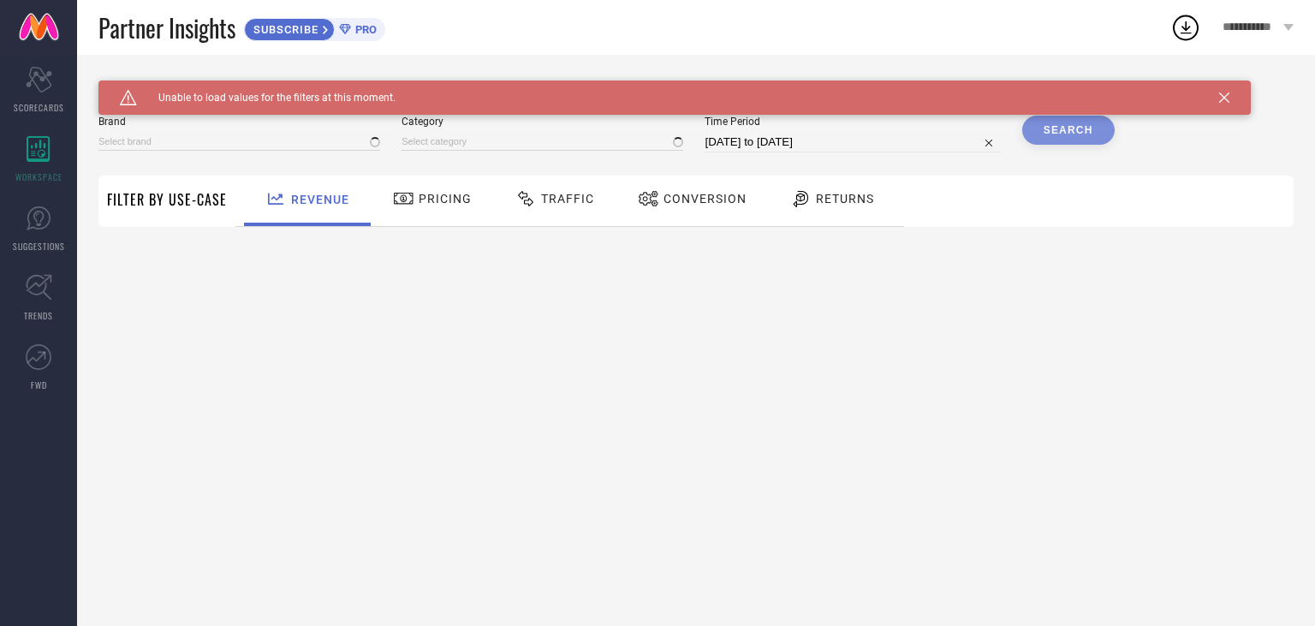
type input "1 STOP FASHION"
type input "All"
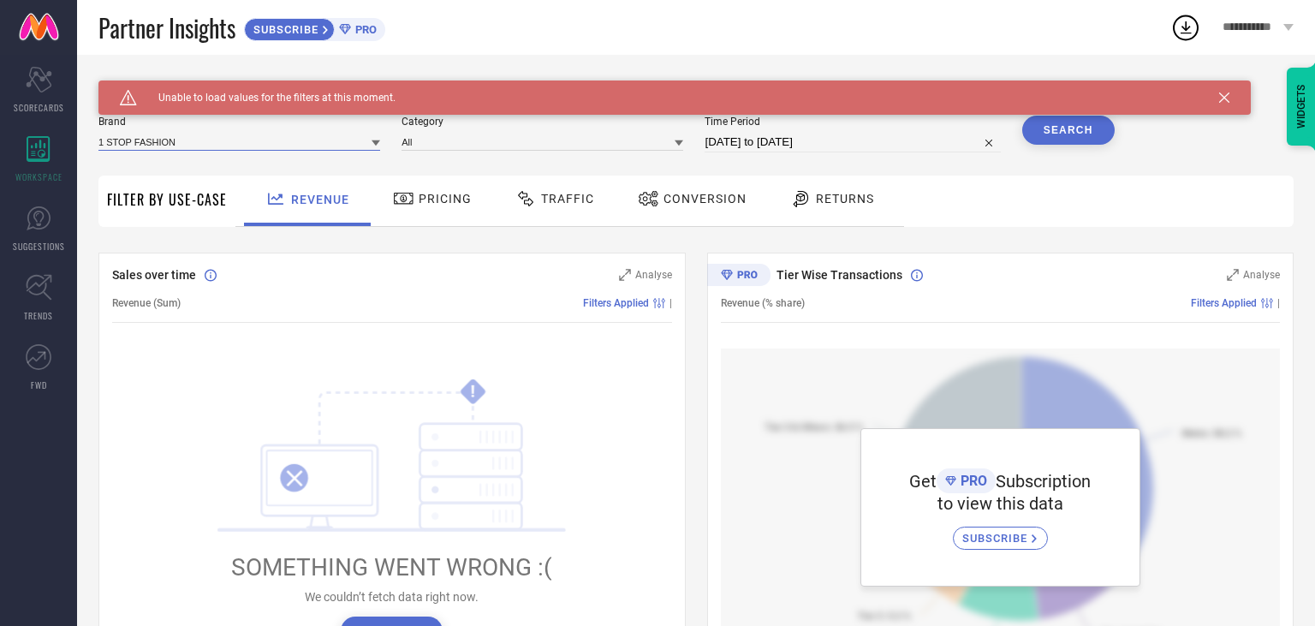
click at [222, 149] on input at bounding box center [239, 142] width 282 height 18
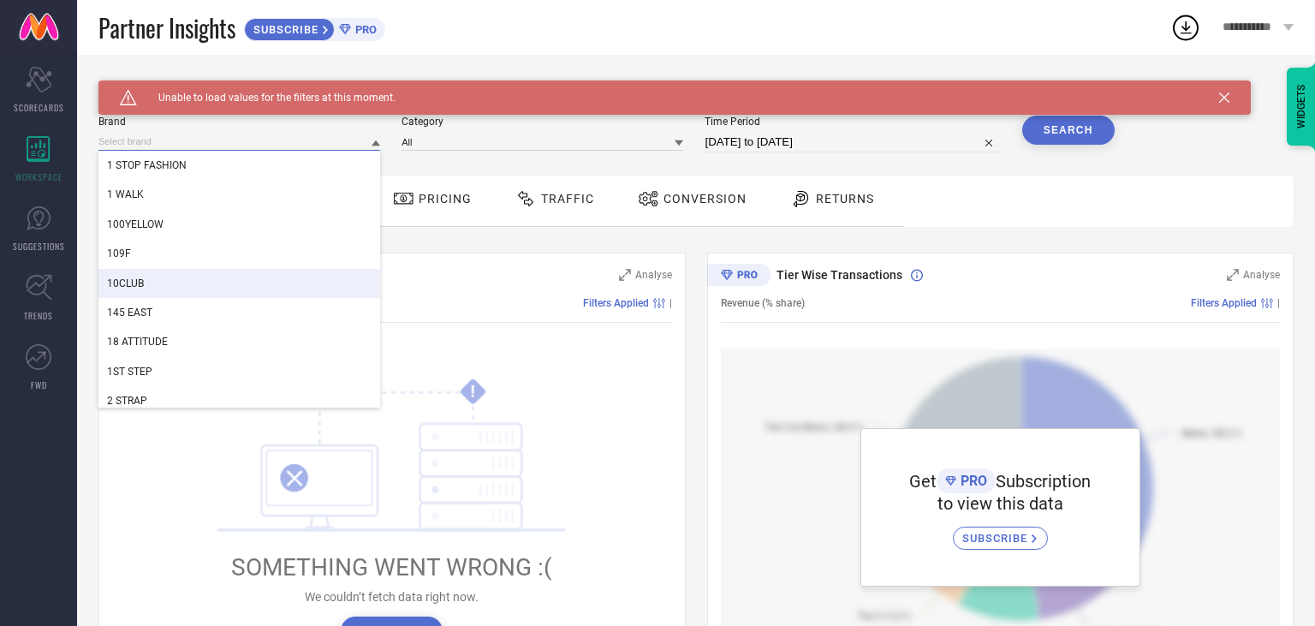
scroll to position [394, 0]
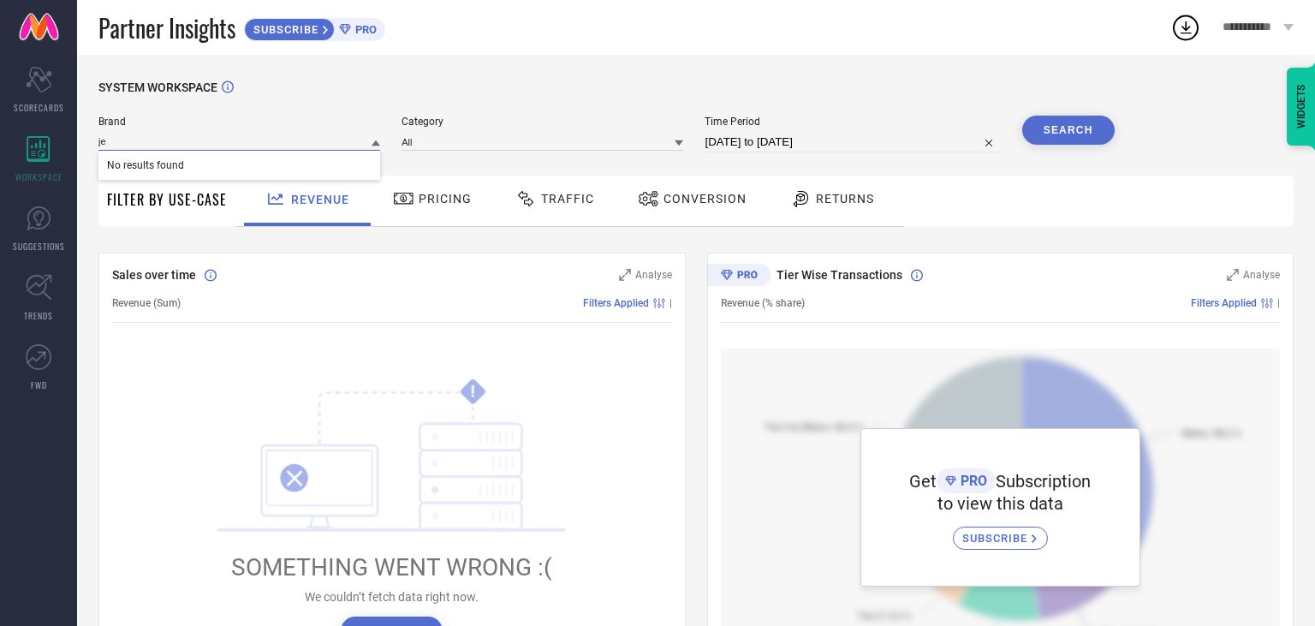
type input "j"
type input "go"
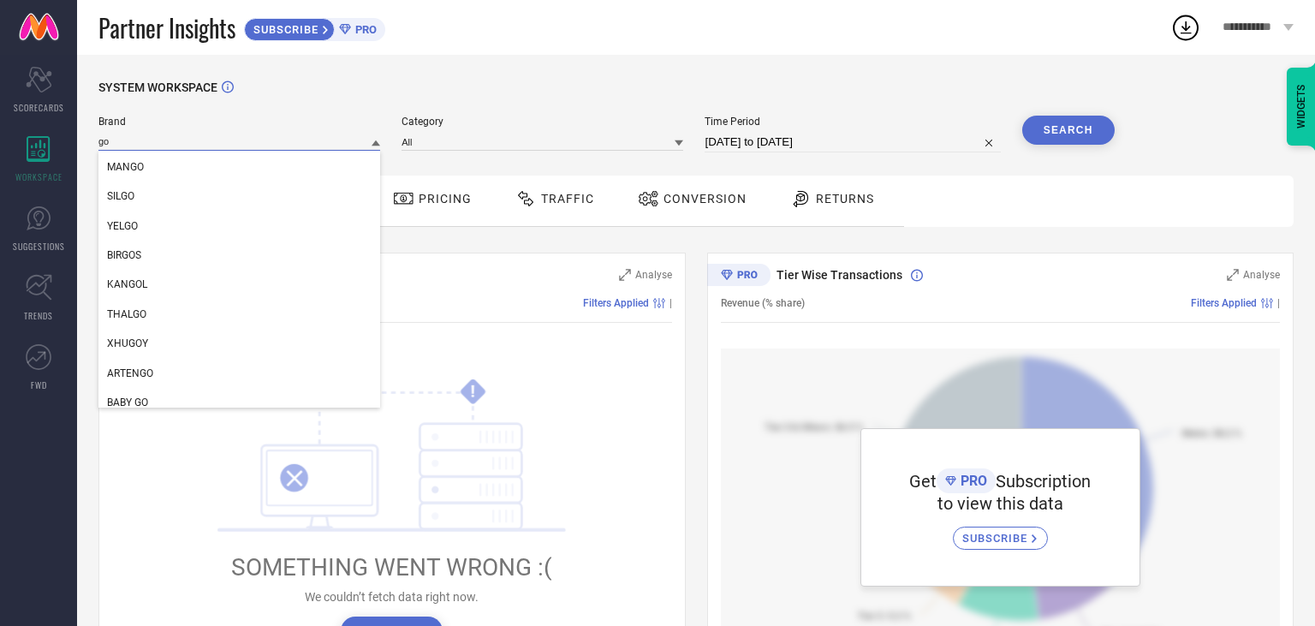
scroll to position [1972, 0]
click at [149, 139] on input "go" at bounding box center [239, 142] width 282 height 18
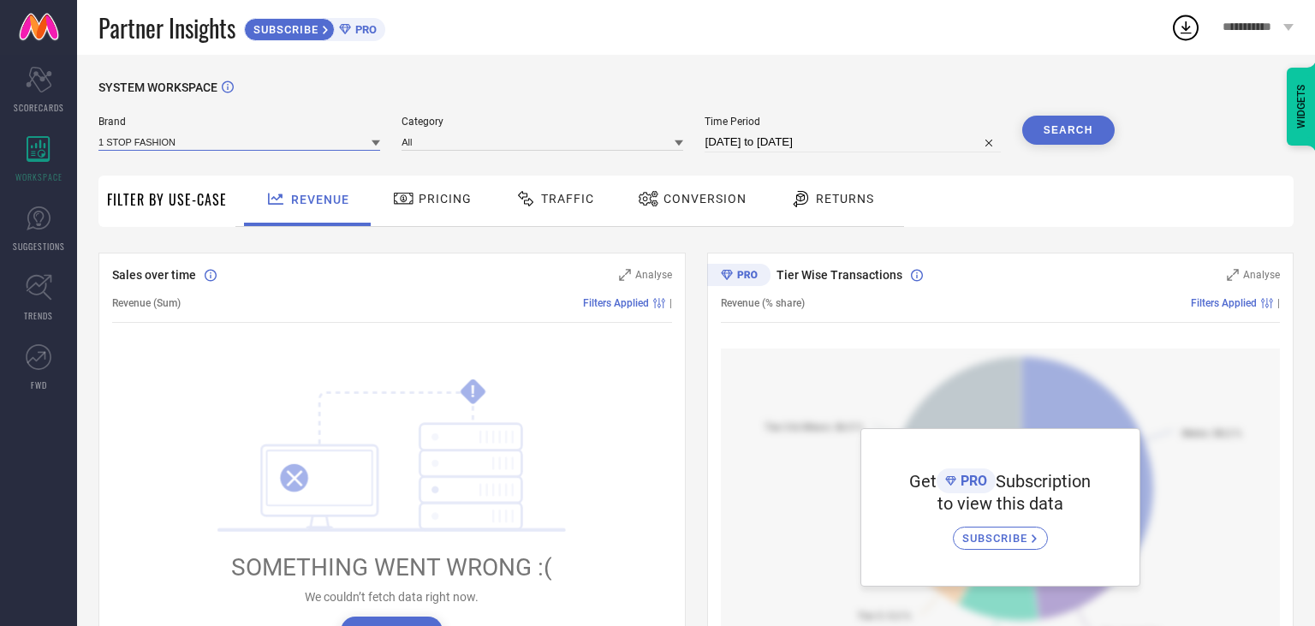
click at [149, 139] on input at bounding box center [239, 142] width 282 height 18
type input "s"
type input "reifica"
click at [859, 146] on input "[DATE] to [DATE]" at bounding box center [851, 142] width 295 height 21
select select "7"
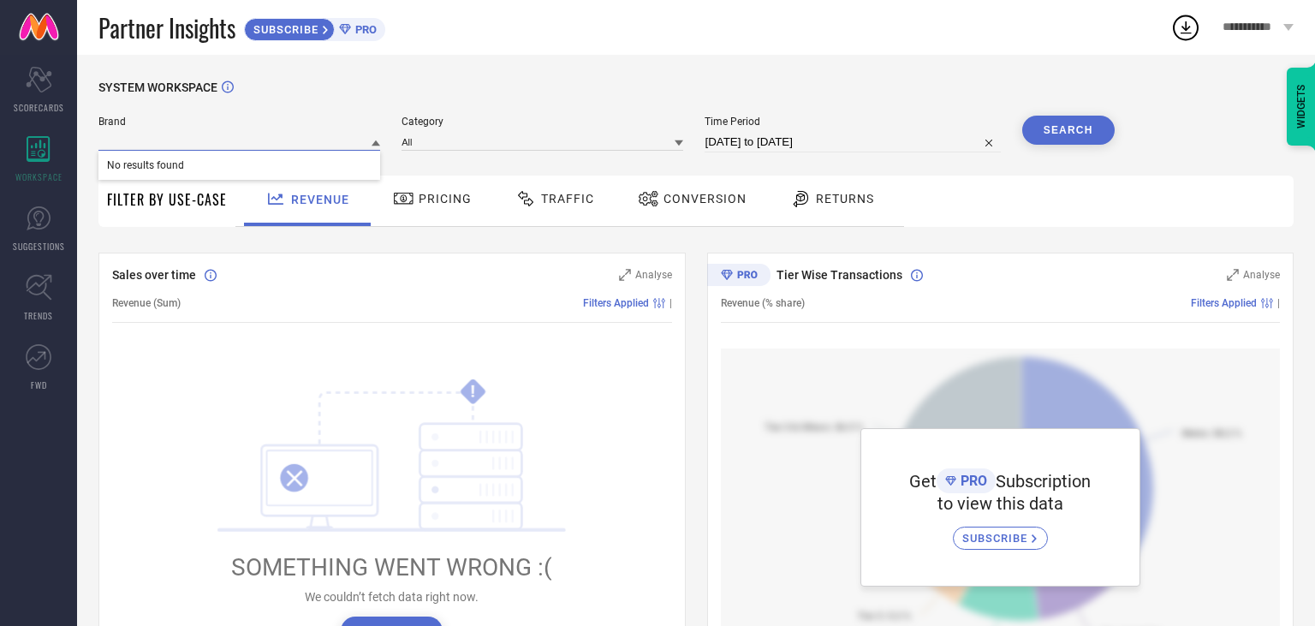
select select "2025"
select select "8"
select select "2025"
click at [840, 104] on div "SYSTEM WORKSPACE" at bounding box center [695, 97] width 1195 height 35
click at [39, 383] on span "FWD" at bounding box center [39, 384] width 16 height 13
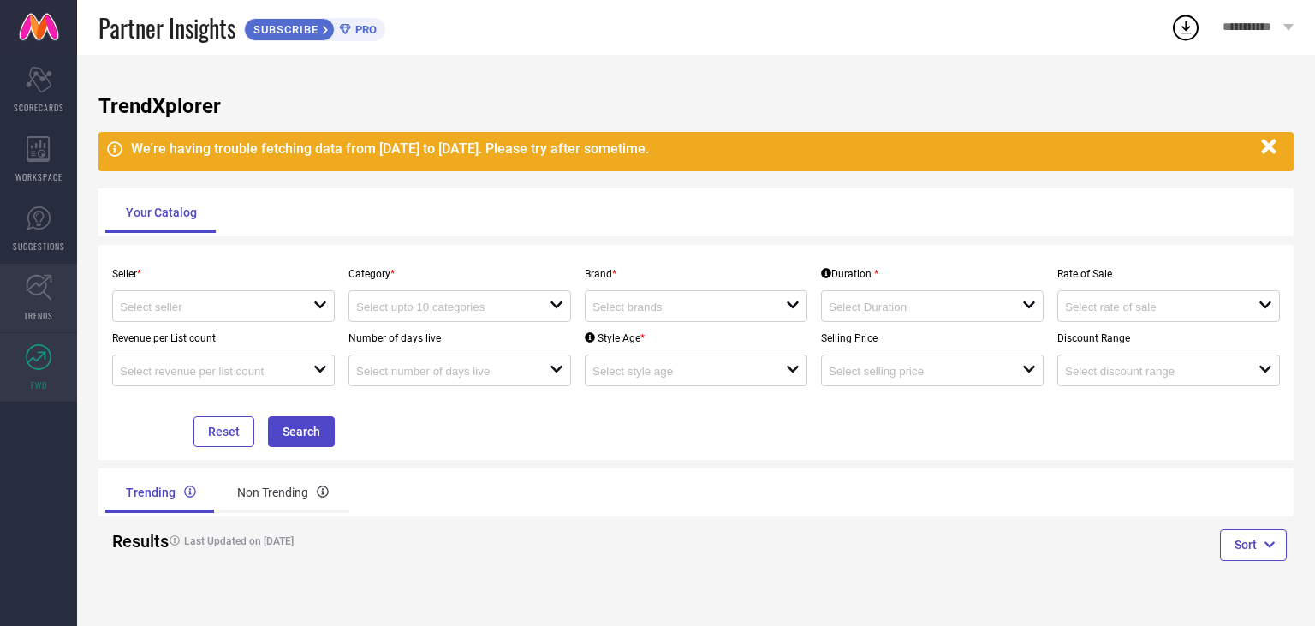
click at [35, 291] on icon at bounding box center [39, 287] width 27 height 27
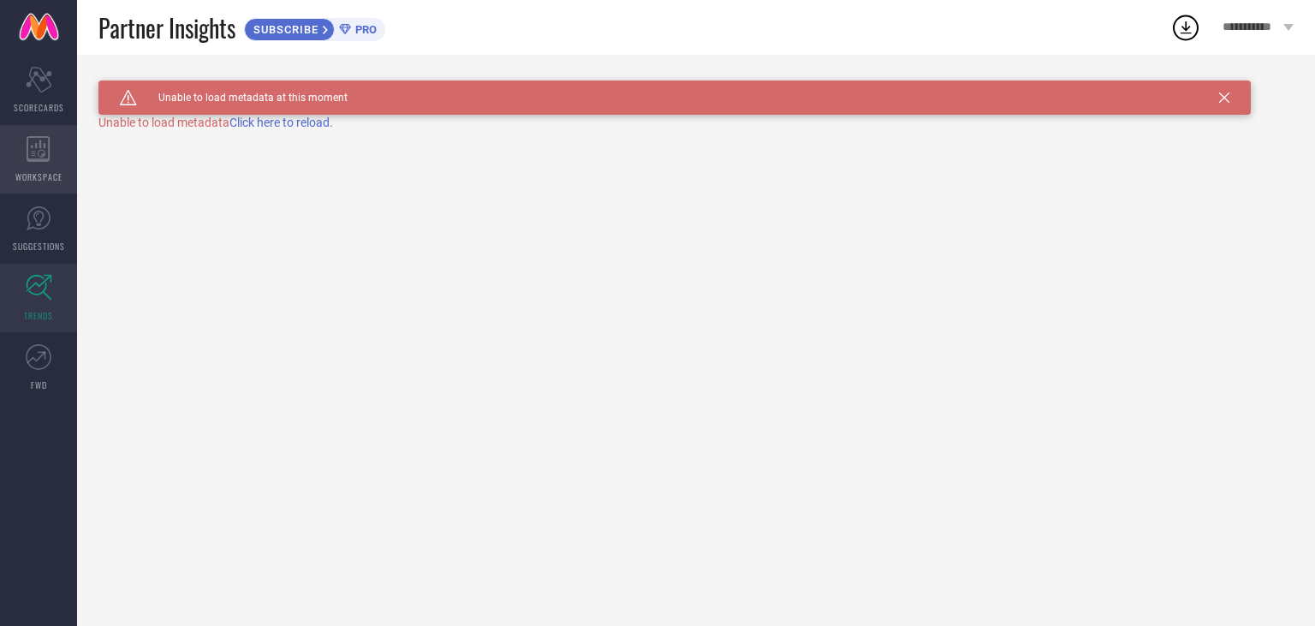
click at [34, 142] on icon at bounding box center [39, 149] width 24 height 26
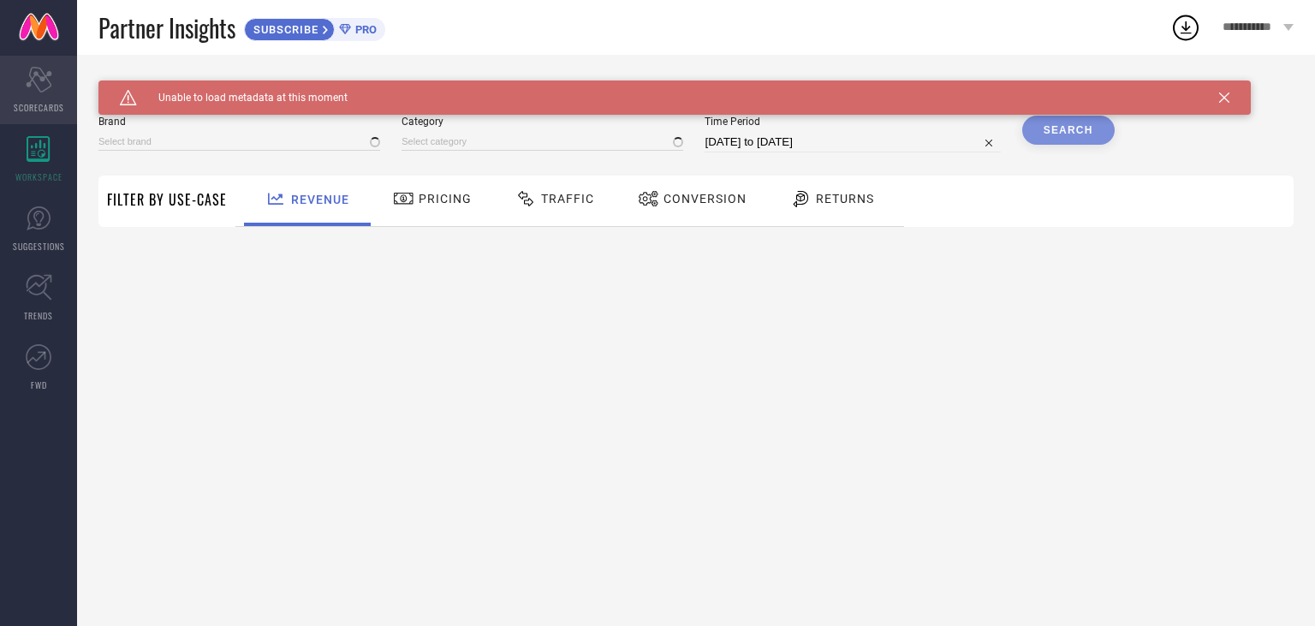
click at [27, 83] on icon at bounding box center [39, 80] width 26 height 26
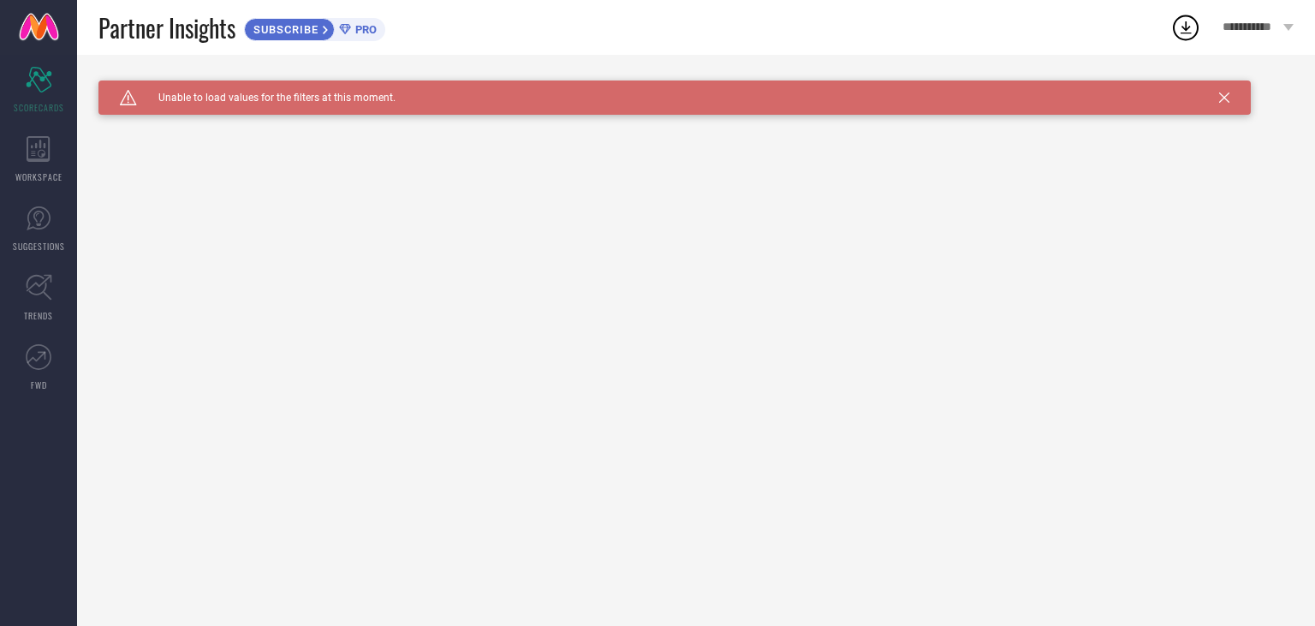
click at [36, 21] on link at bounding box center [38, 27] width 77 height 55
